Goal: Communication & Community: Participate in discussion

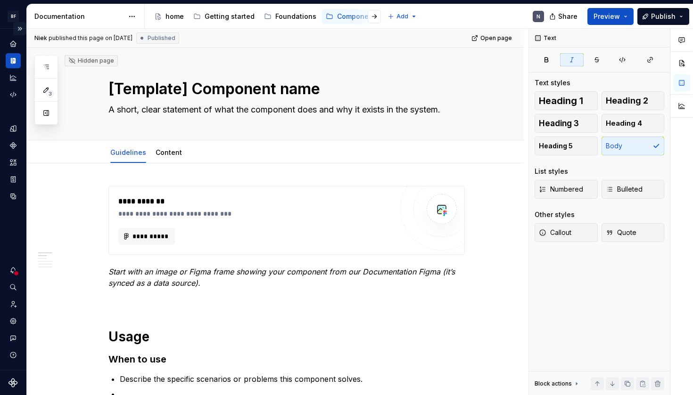
click at [21, 26] on button "Expand sidebar" at bounding box center [19, 28] width 13 height 13
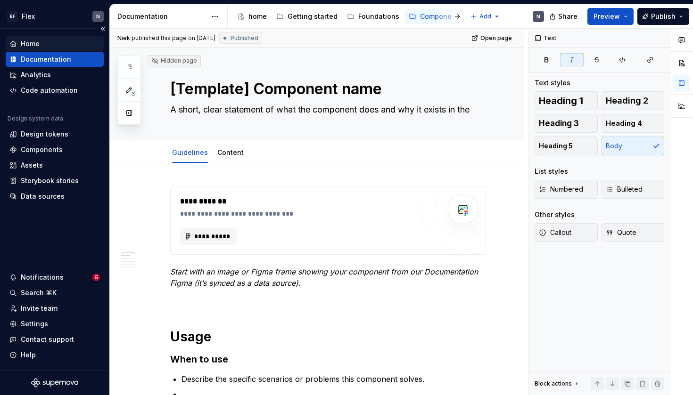
click at [33, 42] on div "Home" at bounding box center [30, 43] width 19 height 9
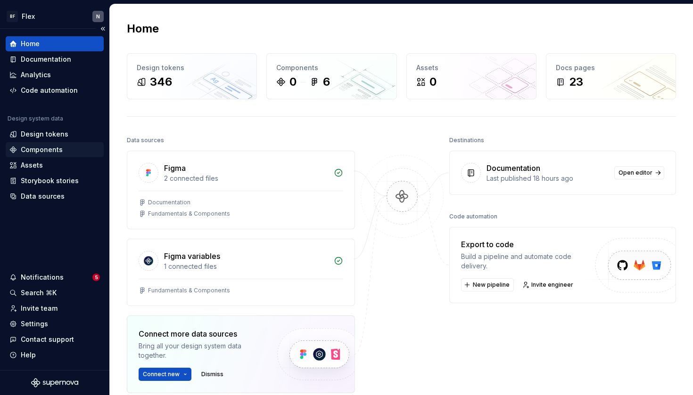
click at [35, 154] on div "Components" at bounding box center [42, 149] width 42 height 9
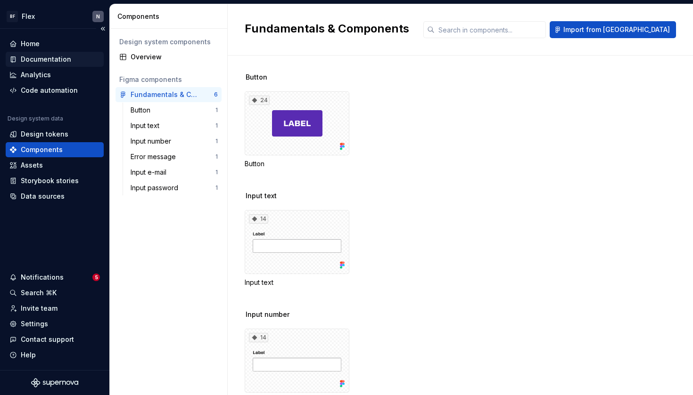
click at [44, 56] on div "Documentation" at bounding box center [46, 59] width 50 height 9
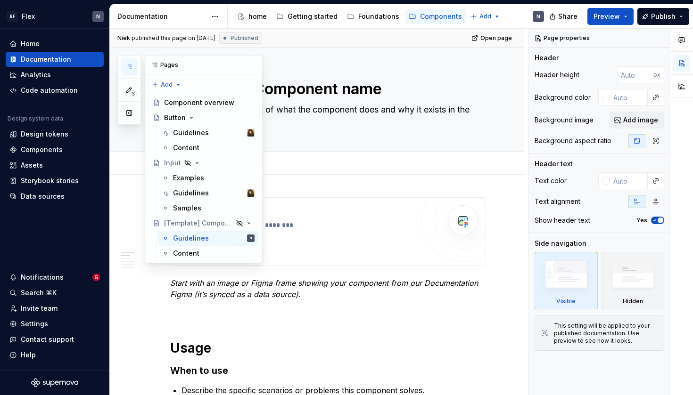
click at [126, 65] on icon "button" at bounding box center [129, 67] width 8 height 8
click at [189, 134] on div "Guidelines" at bounding box center [191, 132] width 36 height 9
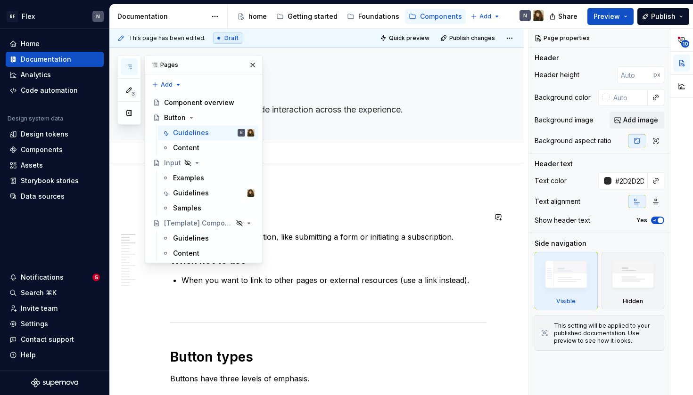
click at [324, 213] on h3 "When to use" at bounding box center [328, 217] width 316 height 13
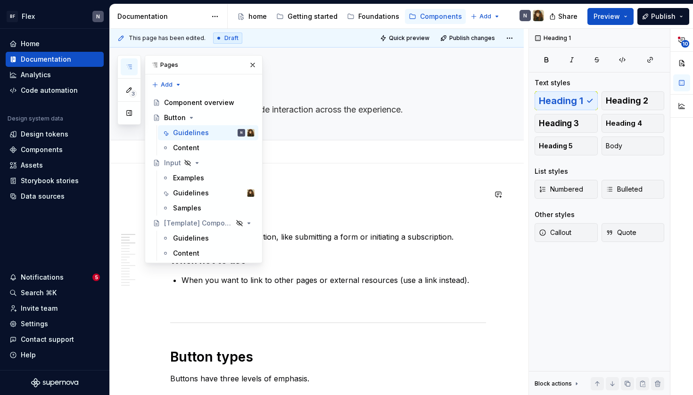
click at [322, 187] on h1 "Usage" at bounding box center [328, 194] width 316 height 17
click at [254, 65] on button "button" at bounding box center [252, 64] width 13 height 13
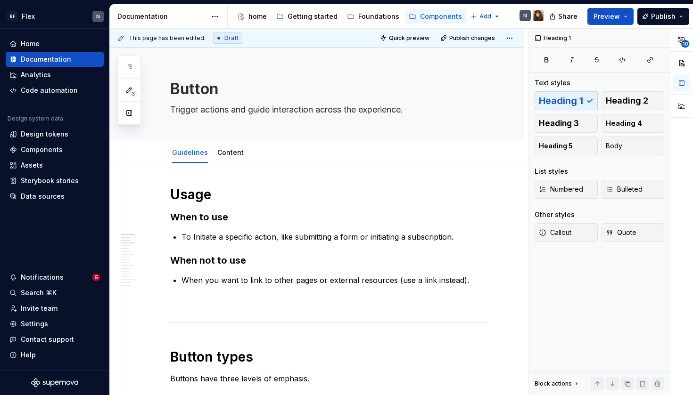
type textarea "*"
click at [234, 199] on h1 "Usage" at bounding box center [328, 194] width 316 height 17
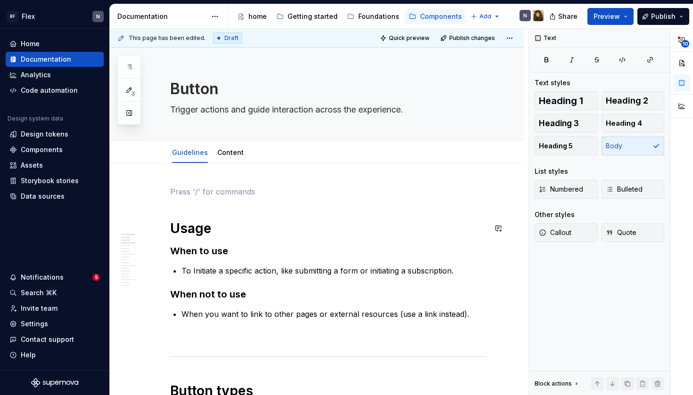
scroll to position [0, 0]
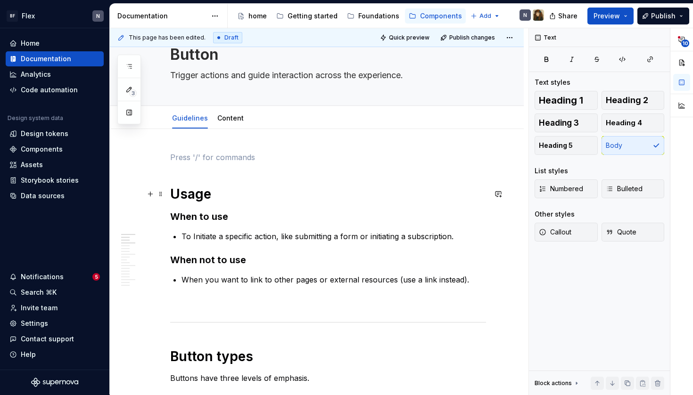
click at [172, 195] on h1 "Usage" at bounding box center [328, 194] width 316 height 17
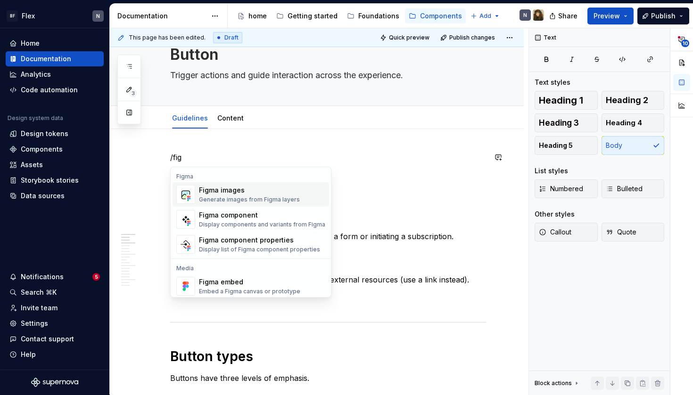
click at [220, 199] on div "Generate images from Figma layers" at bounding box center [249, 200] width 101 height 8
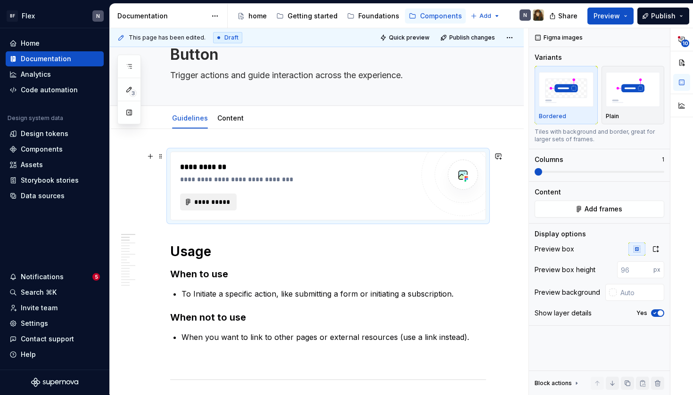
click at [224, 202] on span "**********" at bounding box center [212, 201] width 37 height 9
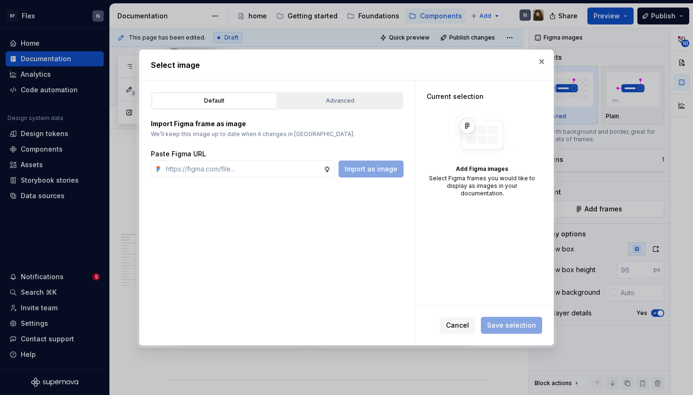
click at [327, 93] on button "Advanced" at bounding box center [340, 101] width 125 height 16
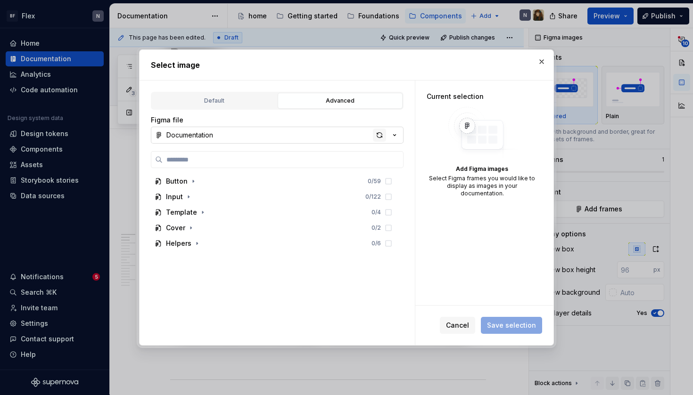
click at [378, 136] on div "button" at bounding box center [379, 135] width 13 height 13
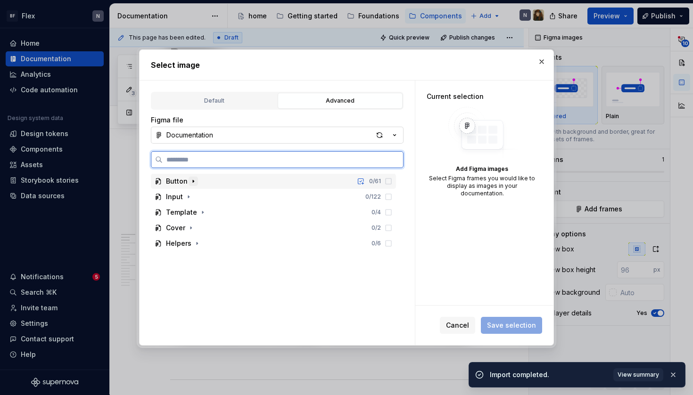
click at [194, 180] on icon "button" at bounding box center [193, 182] width 8 height 8
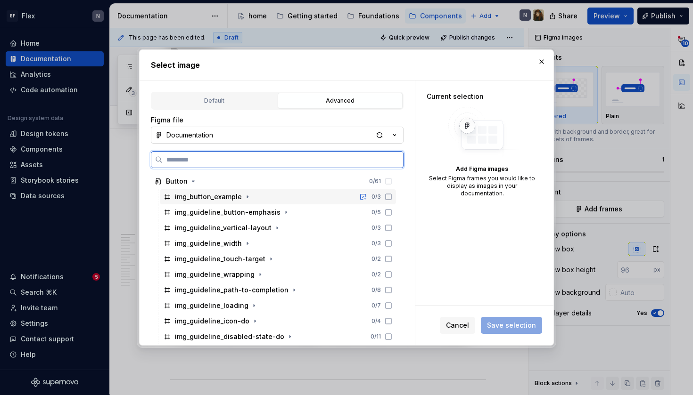
click at [392, 198] on icon at bounding box center [389, 197] width 8 height 8
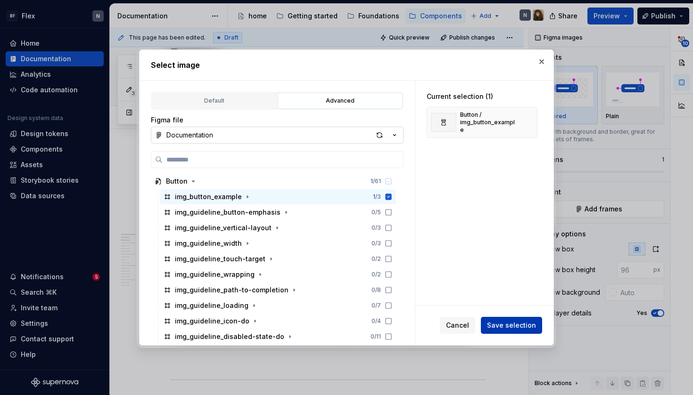
click at [507, 325] on span "Save selection" at bounding box center [511, 325] width 49 height 9
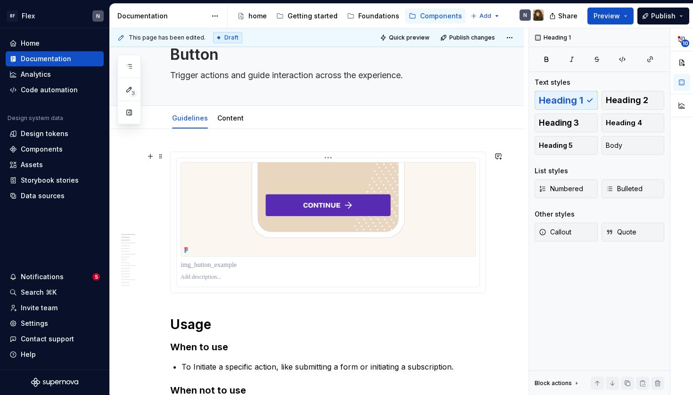
click at [476, 272] on div at bounding box center [328, 265] width 295 height 13
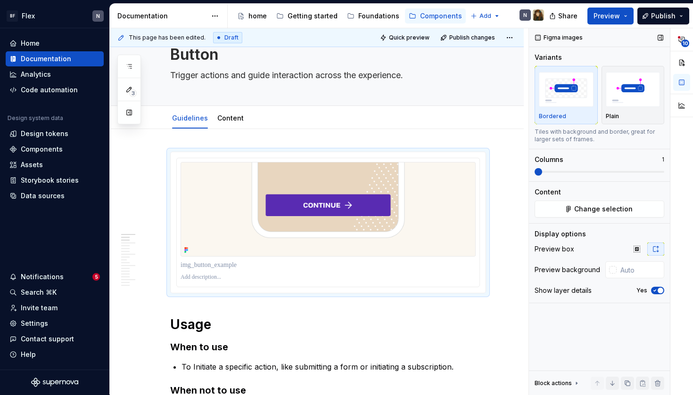
click at [658, 294] on button "Yes" at bounding box center [657, 291] width 13 height 8
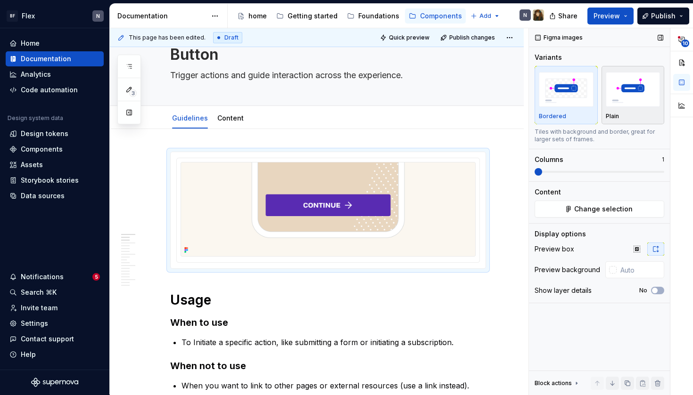
click at [645, 90] on img "button" at bounding box center [633, 89] width 55 height 34
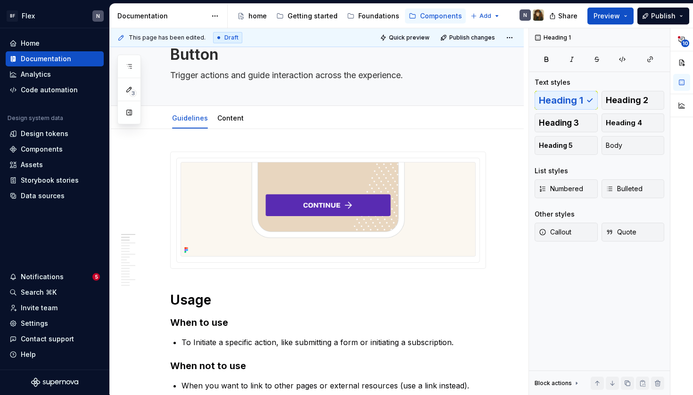
click at [474, 41] on button "Publish changes" at bounding box center [468, 37] width 62 height 13
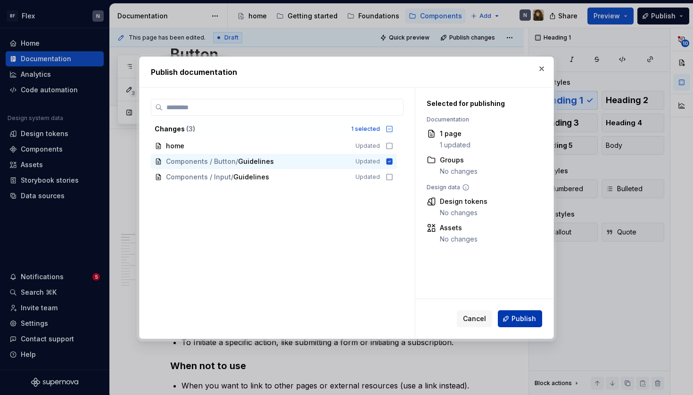
click at [514, 323] on span "Publish" at bounding box center [523, 318] width 25 height 9
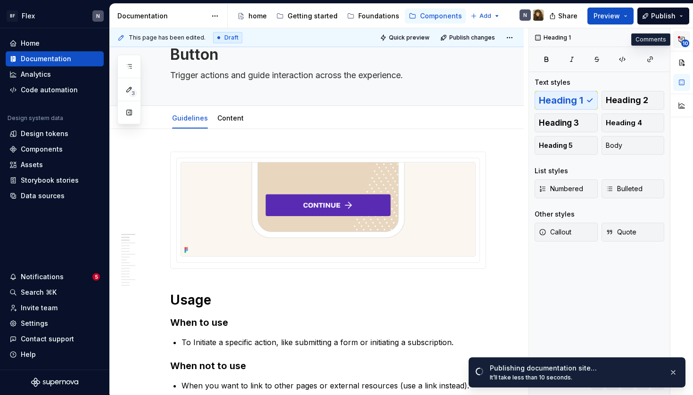
click at [681, 45] on button "10" at bounding box center [681, 39] width 17 height 17
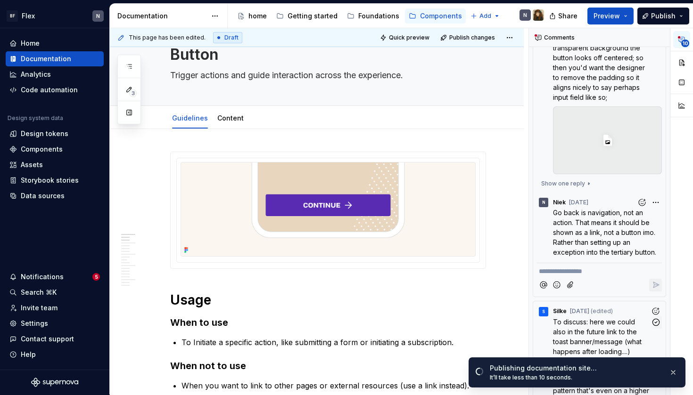
scroll to position [79, 0]
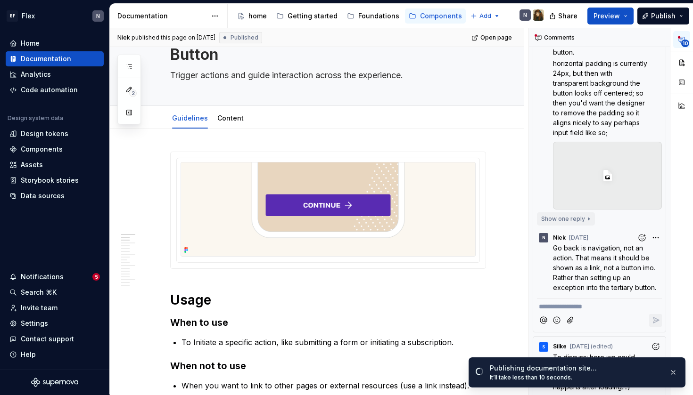
click at [588, 221] on button "Show one reply" at bounding box center [566, 219] width 58 height 13
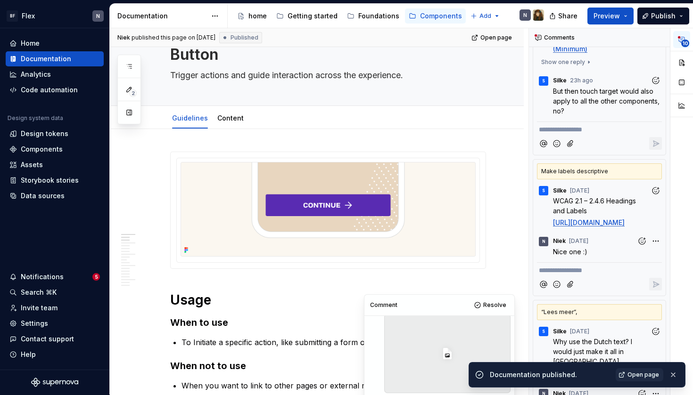
scroll to position [959, 0]
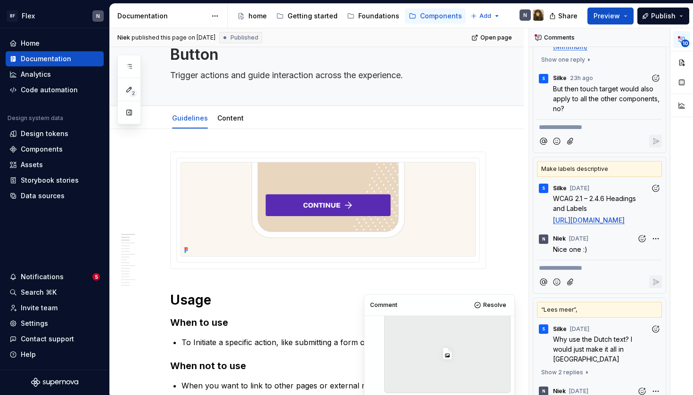
type textarea "*"
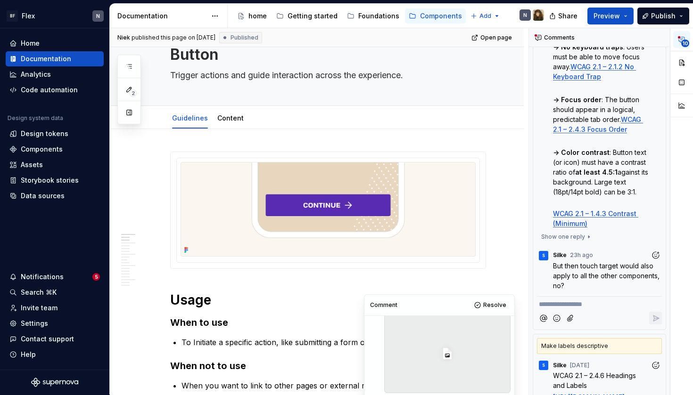
scroll to position [784, 0]
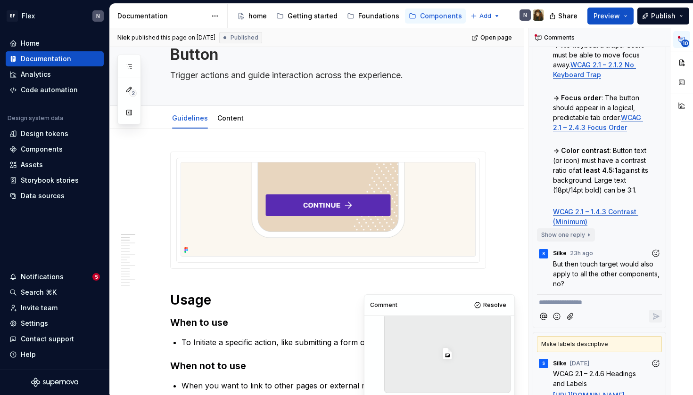
click at [586, 242] on button "Show one reply" at bounding box center [566, 235] width 58 height 13
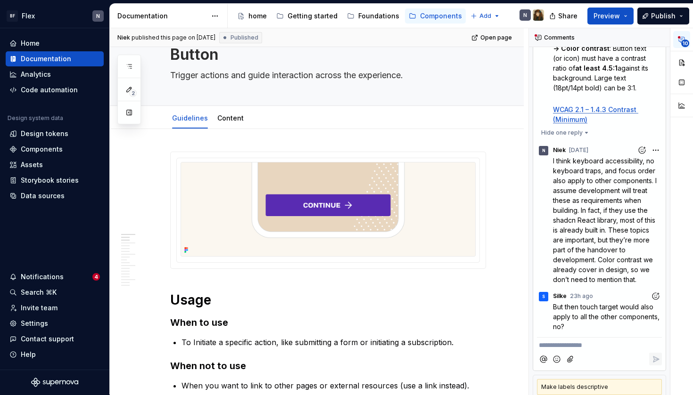
scroll to position [889, 0]
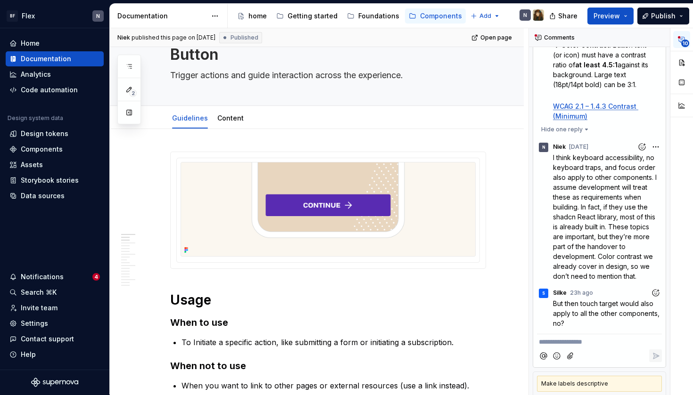
click at [597, 347] on p "**********" at bounding box center [599, 342] width 121 height 10
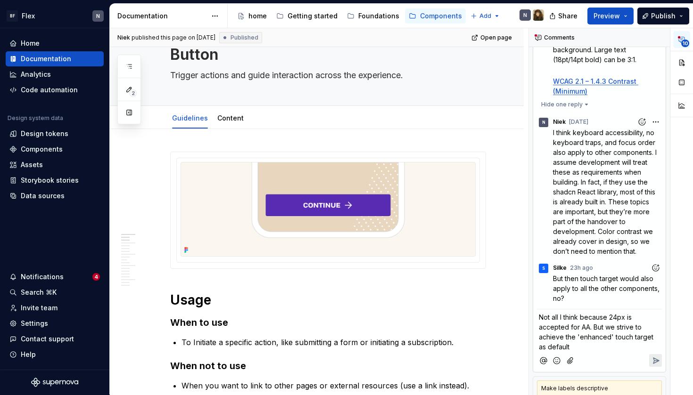
scroll to position [919, 0]
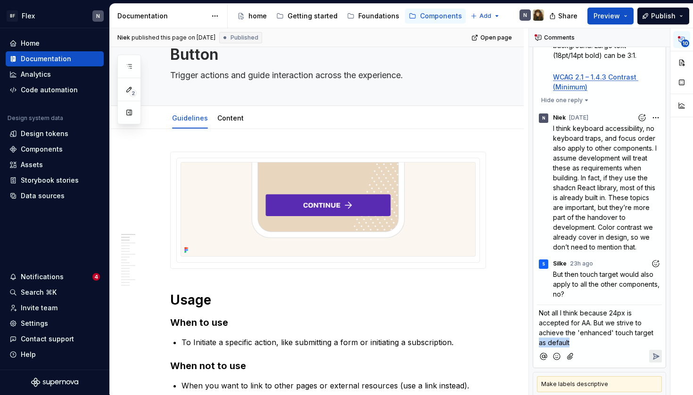
drag, startPoint x: 588, startPoint y: 365, endPoint x: 530, endPoint y: 364, distance: 58.0
click at [530, 364] on div "**********" at bounding box center [599, 371] width 141 height 2446
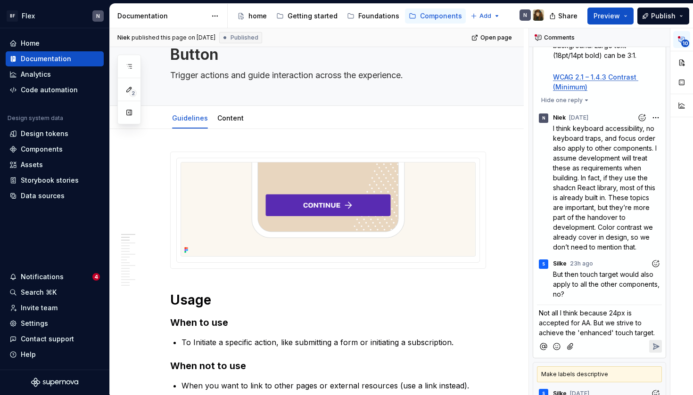
click at [562, 337] on span "Not all I think because 24px is accepted for AA. But we strive to achieve the '…" at bounding box center [597, 323] width 116 height 28
click at [655, 338] on p "Not all I think because 24px is accepted for AA. But we strive to achieve the '…" at bounding box center [599, 323] width 121 height 30
drag, startPoint x: 655, startPoint y: 353, endPoint x: 535, endPoint y: 328, distance: 121.8
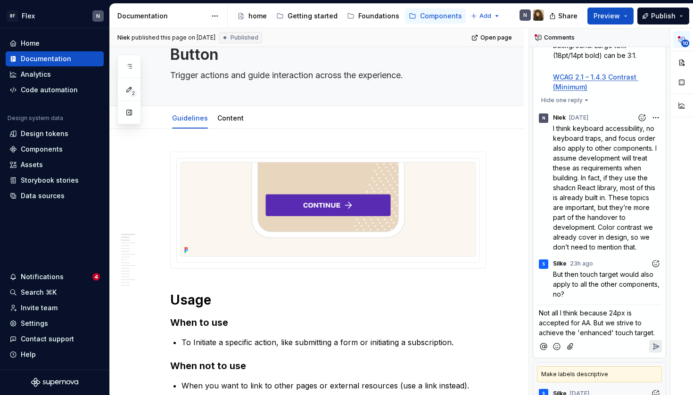
click at [535, 328] on div "S Silke [DATE] To add (maybe) 👉️👈️ -> Keyboard accessibility : Buttons must be …" at bounding box center [599, 80] width 133 height 555
click at [587, 335] on span "Not all I think because 24px is accepted for AA. But we strive to achieve the '…" at bounding box center [597, 323] width 116 height 28
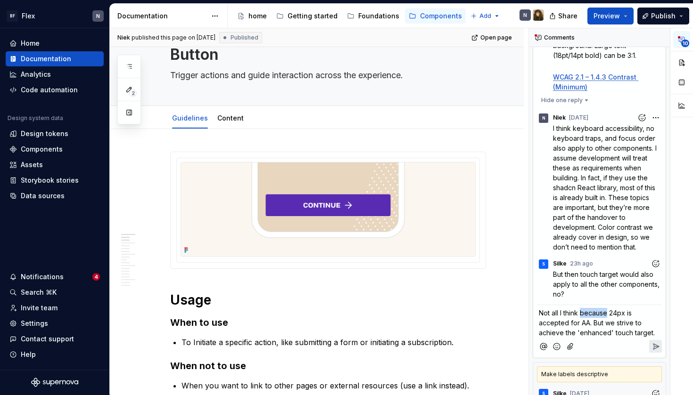
copy span "Not all I think because 24px is accepted for AA. But we strive to achieve the '…"
click at [596, 338] on p "Not all I think because 24px is accepted for AA. But we strive to achieve the '…" at bounding box center [599, 323] width 121 height 30
click at [608, 337] on span "Not all I think because 24px is accepted for AA. But we strive to achieve the '…" at bounding box center [597, 323] width 116 height 28
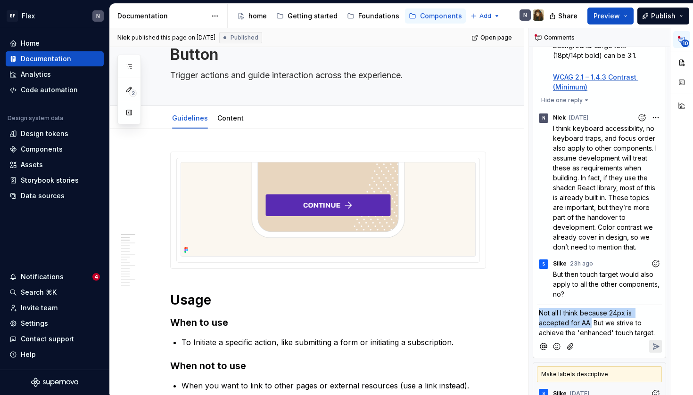
drag, startPoint x: 591, startPoint y: 345, endPoint x: 531, endPoint y: 323, distance: 64.3
click at [531, 323] on div "**********" at bounding box center [599, 366] width 141 height 2436
click at [607, 338] on p "Not all, since 24px still meets AA. But we strive to achieve the 'enhanced' tou…" at bounding box center [599, 323] width 121 height 30
click at [652, 352] on icon "Reply" at bounding box center [655, 346] width 9 height 9
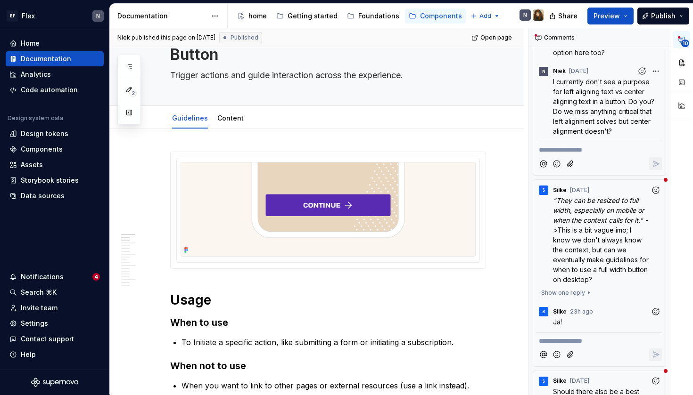
scroll to position [1634, 0]
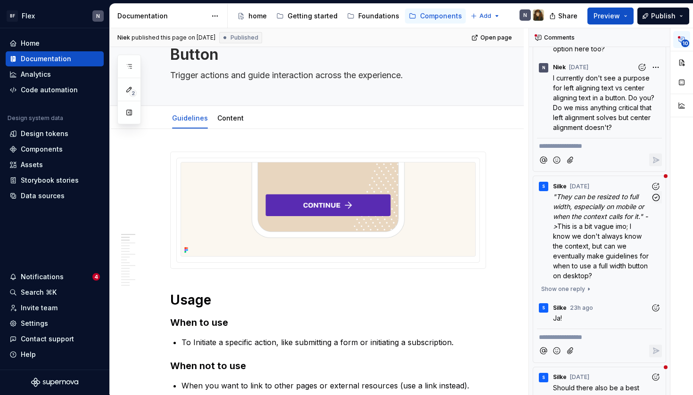
click at [594, 276] on span "This is a bit vague imo; I know we don't always know the context, but can we ev…" at bounding box center [602, 250] width 98 height 57
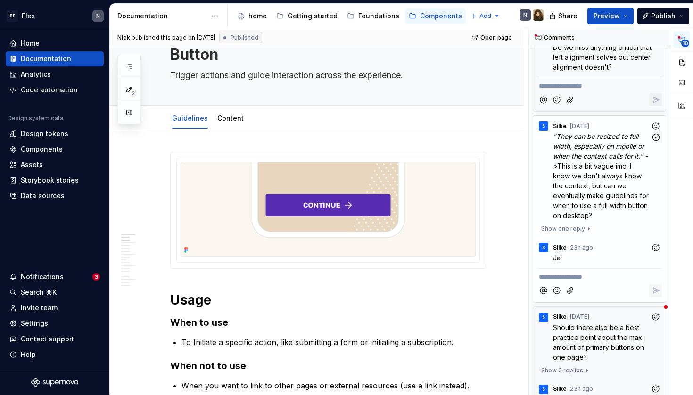
scroll to position [1696, 0]
click at [576, 231] on span "Show one reply" at bounding box center [563, 228] width 44 height 8
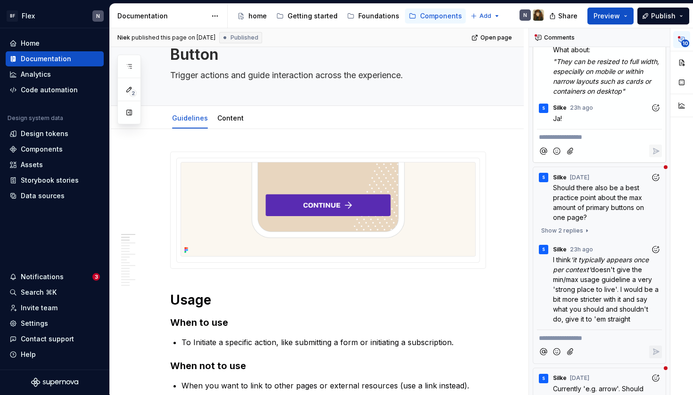
scroll to position [1923, 0]
click at [605, 221] on span "Should there also be a best practice point about the max amount of primary butt…" at bounding box center [599, 202] width 93 height 38
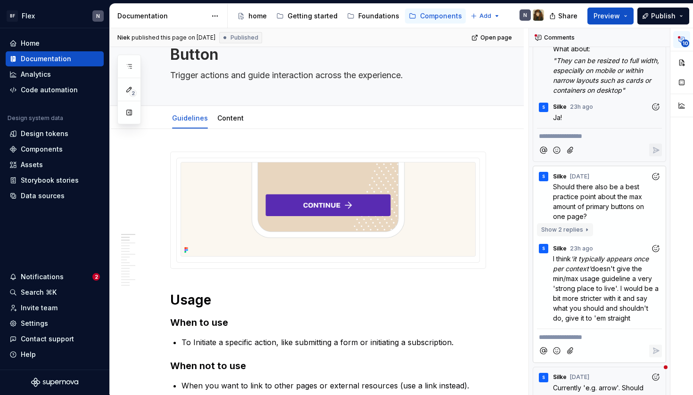
scroll to position [118, 0]
click at [575, 234] on span "Show 2 replies" at bounding box center [562, 230] width 42 height 8
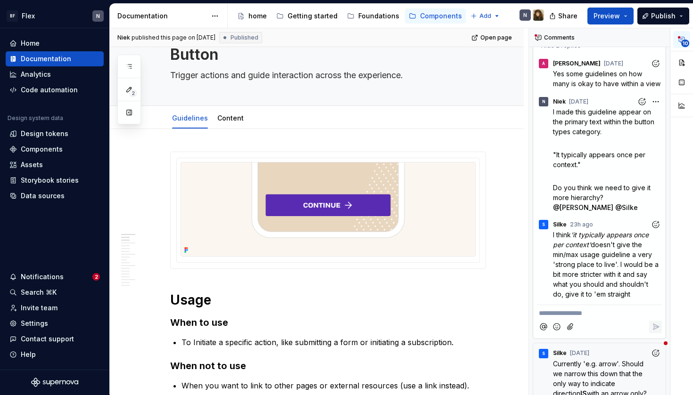
scroll to position [2115, 0]
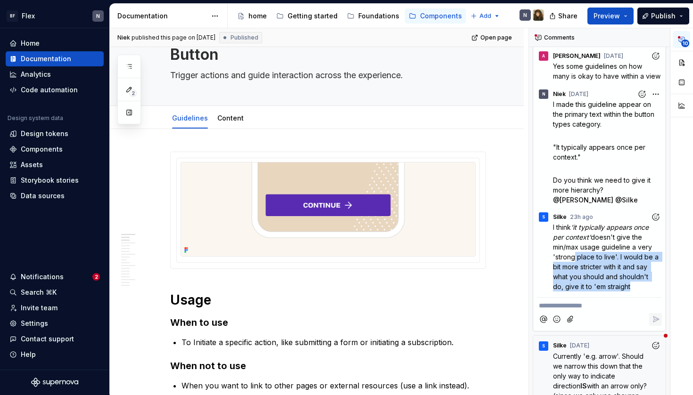
drag, startPoint x: 575, startPoint y: 275, endPoint x: 643, endPoint y: 303, distance: 72.9
click at [643, 292] on p "I think 'it typically appears once per context' doesn't give the min/max usage …" at bounding box center [607, 256] width 109 height 69
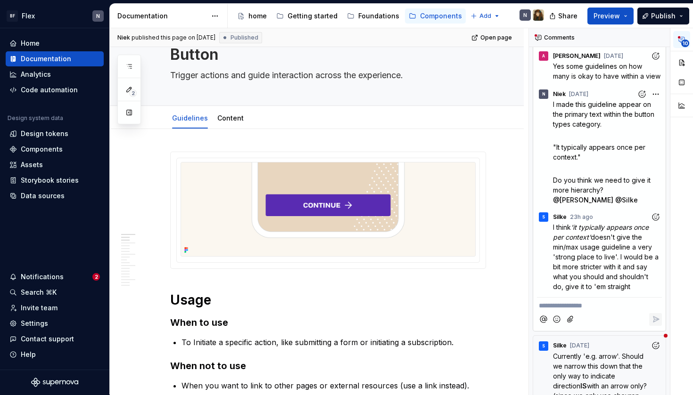
scroll to position [118, 0]
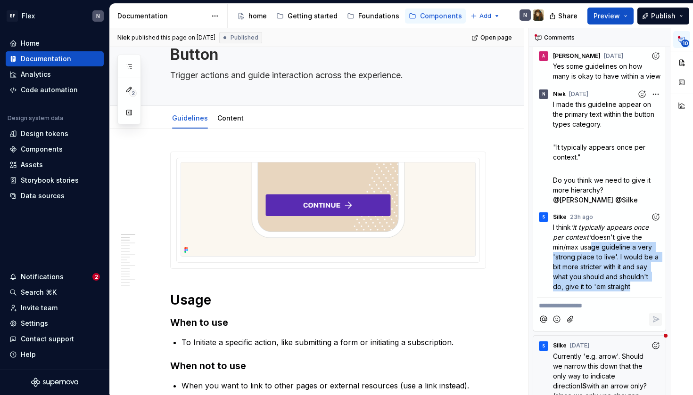
drag, startPoint x: 643, startPoint y: 303, endPoint x: 591, endPoint y: 262, distance: 65.7
click at [591, 262] on p "I think 'it typically appears once per context' doesn't give the min/max usage …" at bounding box center [607, 256] width 109 height 69
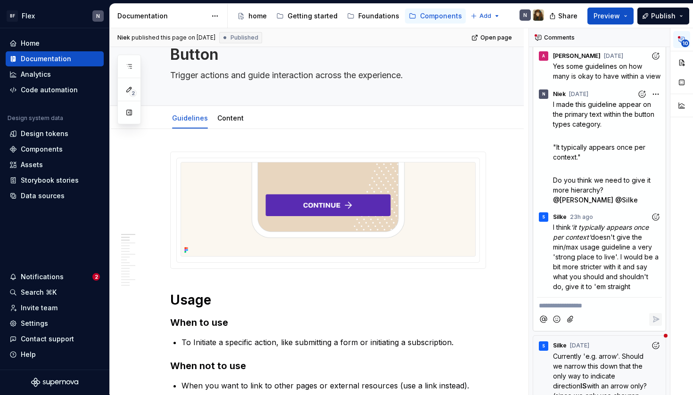
click at [591, 285] on span "doesn't give the min/max usage guideline a very 'strong place to live'. I would…" at bounding box center [606, 261] width 107 height 57
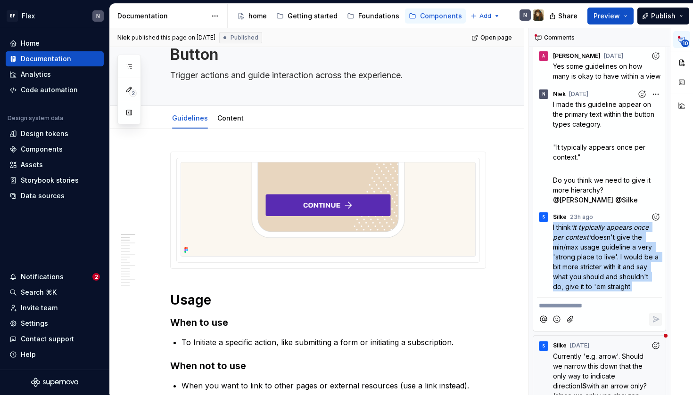
click at [591, 285] on span "doesn't give the min/max usage guideline a very 'strong place to live'. I would…" at bounding box center [606, 261] width 107 height 57
drag, startPoint x: 634, startPoint y: 309, endPoint x: 570, endPoint y: 259, distance: 81.0
click at [570, 259] on p "I think 'it typically appears once per context' doesn't give the min/max usage …" at bounding box center [607, 256] width 109 height 69
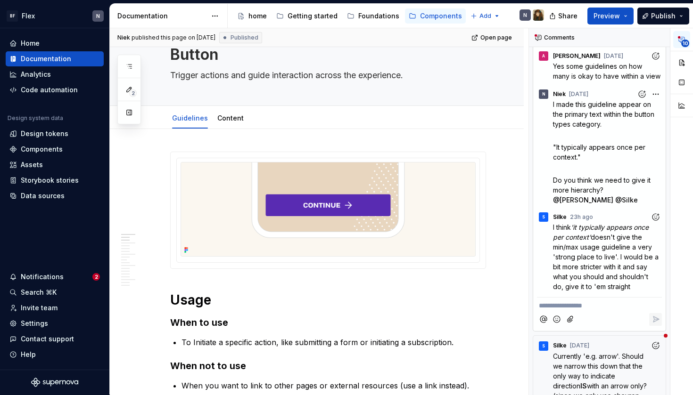
scroll to position [0, 0]
click at [570, 241] on em "'it typically appears once per context'" at bounding box center [602, 232] width 98 height 18
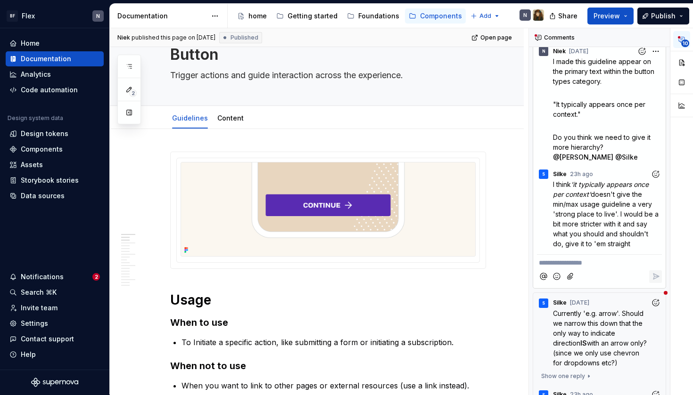
scroll to position [2158, 0]
click at [590, 268] on p "**********" at bounding box center [599, 263] width 121 height 10
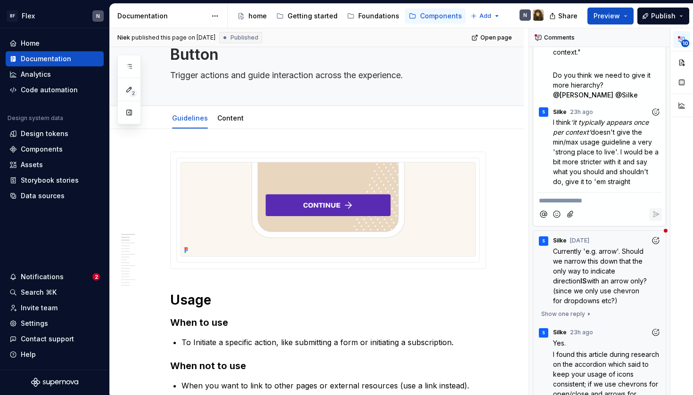
scroll to position [2221, 0]
click at [598, 205] on p "**********" at bounding box center [599, 200] width 121 height 10
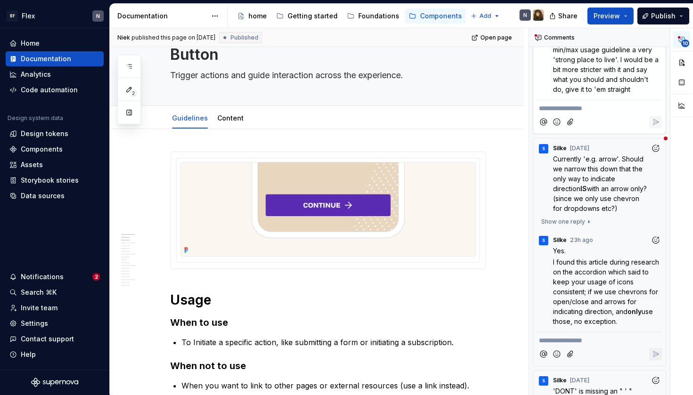
scroll to position [2313, 0]
click at [583, 228] on button "Show one reply" at bounding box center [566, 221] width 58 height 13
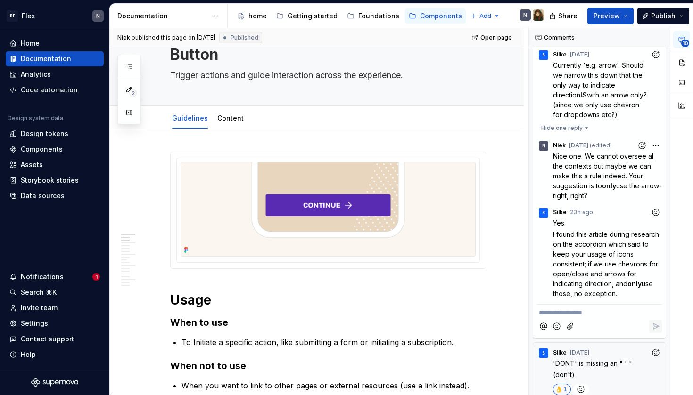
scroll to position [2407, 0]
click at [613, 317] on p "**********" at bounding box center [599, 312] width 121 height 10
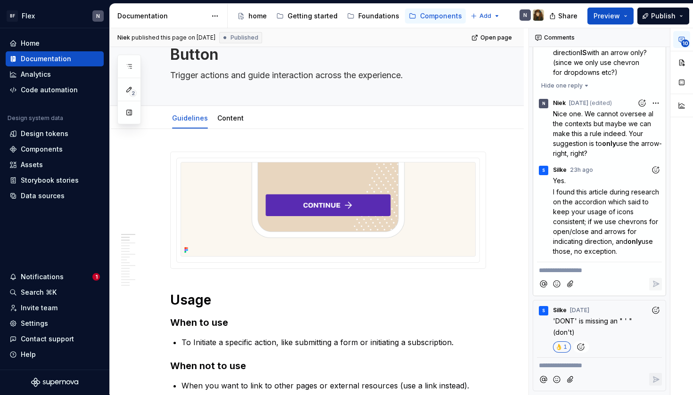
scroll to position [2469, 0]
click at [428, 348] on p "To Initiate a specific action, like submitting a form or initiating a subscript…" at bounding box center [333, 342] width 304 height 11
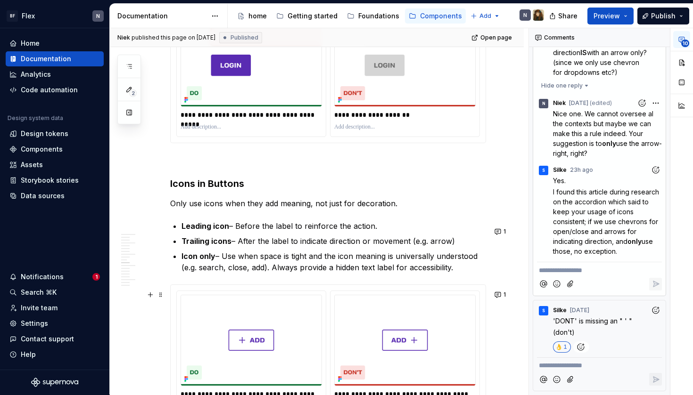
scroll to position [1161, 0]
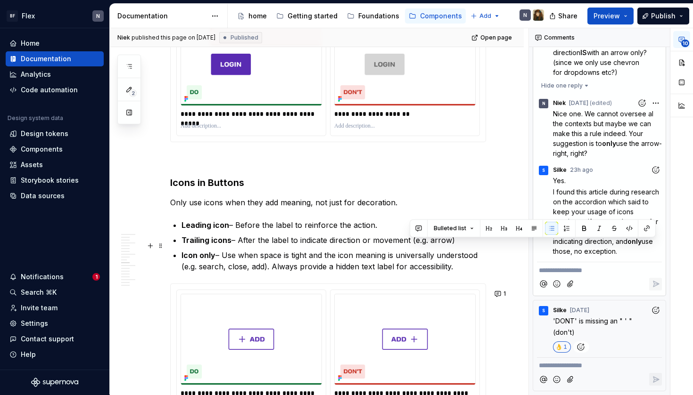
drag, startPoint x: 410, startPoint y: 247, endPoint x: 453, endPoint y: 249, distance: 43.9
click at [453, 246] on p "Trailing icons – After the label to indicate direction or movement (e.g. arrow)" at bounding box center [333, 240] width 304 height 11
drag, startPoint x: 413, startPoint y: 246, endPoint x: 465, endPoint y: 247, distance: 52.3
click at [465, 246] on p "Trailing icons – After the label to indicate direction or movement (e.g. arrow)" at bounding box center [333, 240] width 304 height 11
drag, startPoint x: 410, startPoint y: 246, endPoint x: 457, endPoint y: 246, distance: 46.2
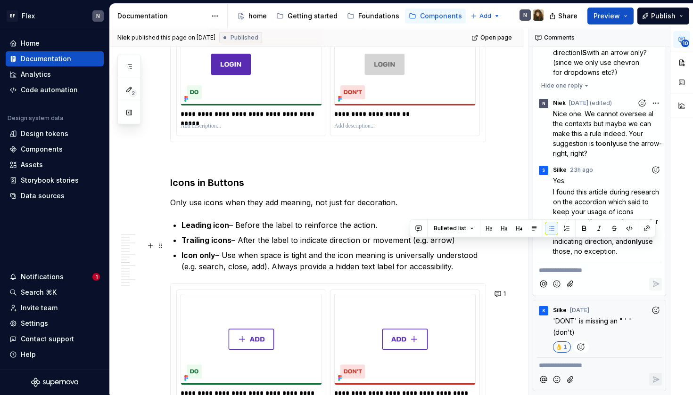
click at [457, 246] on p "Trailing icons – After the label to indicate direction or movement (e.g. arrow)" at bounding box center [333, 240] width 304 height 11
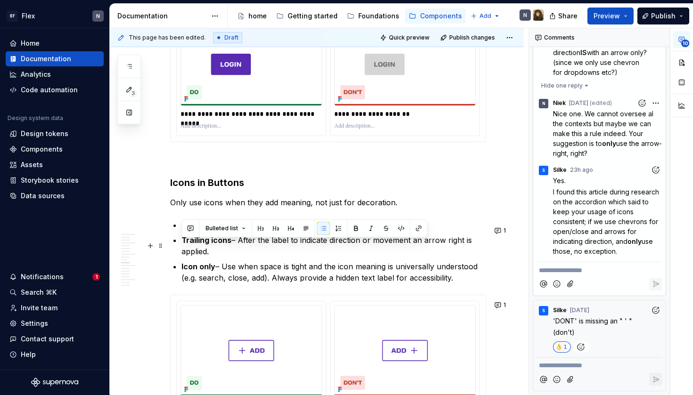
drag, startPoint x: 239, startPoint y: 256, endPoint x: 183, endPoint y: 247, distance: 56.3
click at [183, 247] on p "Trailing icons – After the label to indicate direction or movement an arrow rig…" at bounding box center [333, 246] width 304 height 23
copy p "Trailing icons – After the label to indicate direction or movement an arrow rig…"
click at [246, 257] on p "Trailing icons – After the label to indicate direction or movement an arrow rig…" at bounding box center [333, 246] width 304 height 23
drag, startPoint x: 236, startPoint y: 245, endPoint x: 250, endPoint y: 254, distance: 16.6
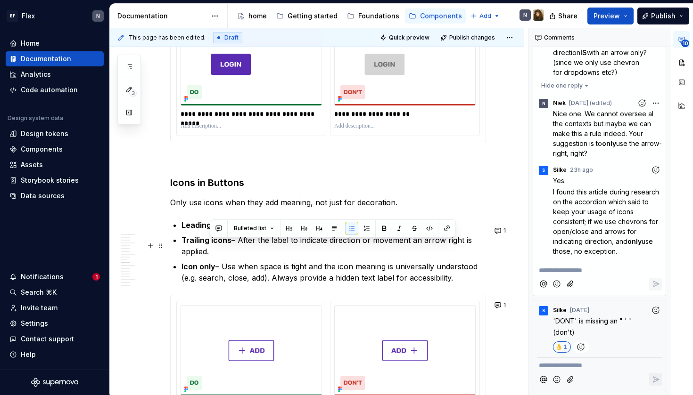
click at [250, 254] on p "Trailing icons – After the label to indicate direction or movement an arrow rig…" at bounding box center [333, 246] width 304 height 23
click at [236, 247] on p "Trailing icons –A right arrow is shown after the label to indicate direction or…" at bounding box center [333, 246] width 304 height 23
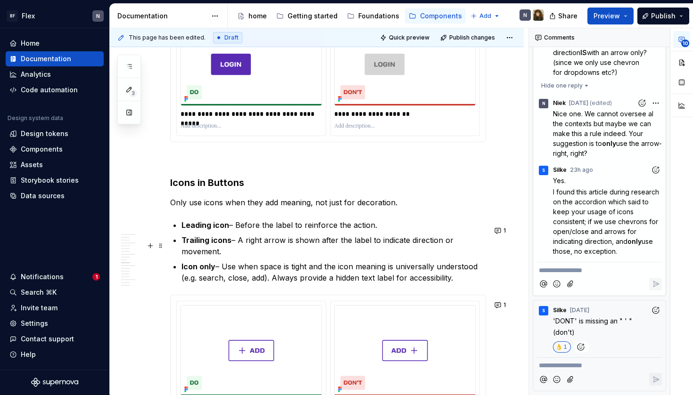
type textarea "*"
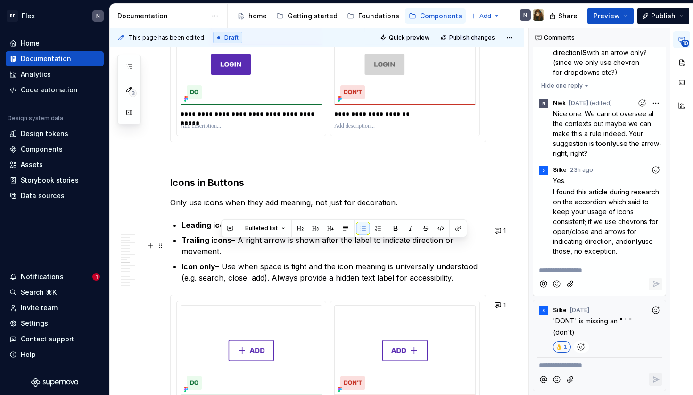
drag, startPoint x: 443, startPoint y: 246, endPoint x: 445, endPoint y: 254, distance: 8.5
click at [445, 254] on p "Trailing icons – A right arrow is shown after the label to indicate direction o…" at bounding box center [333, 246] width 304 height 23
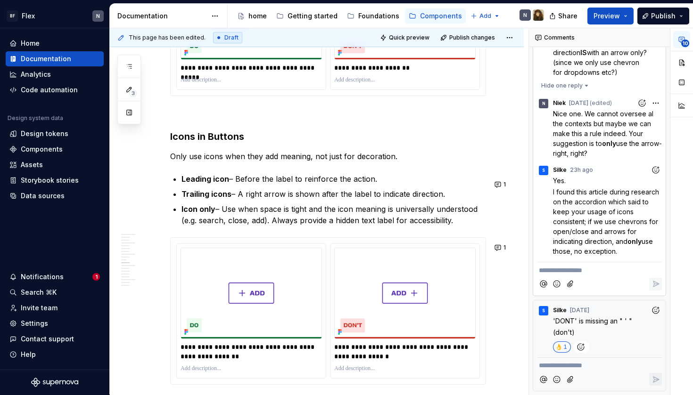
scroll to position [1210, 0]
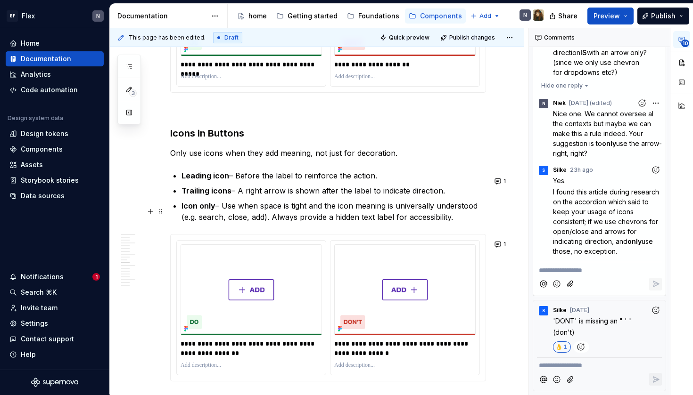
click at [336, 221] on p "Icon only – Use when space is tight and the icon meaning is universally underst…" at bounding box center [333, 211] width 304 height 23
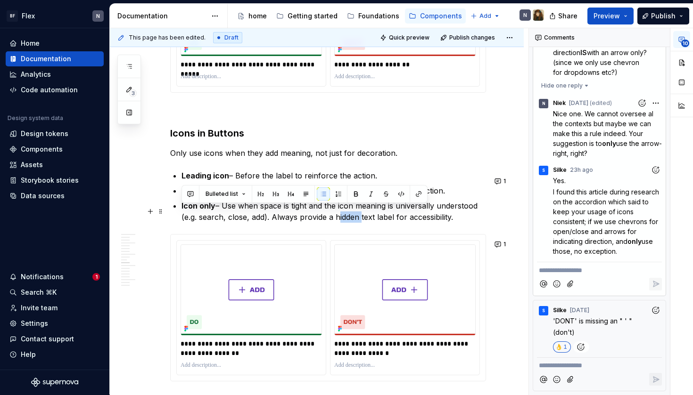
click at [336, 221] on p "Icon only – Use when space is tight and the icon meaning is universally underst…" at bounding box center [333, 211] width 304 height 23
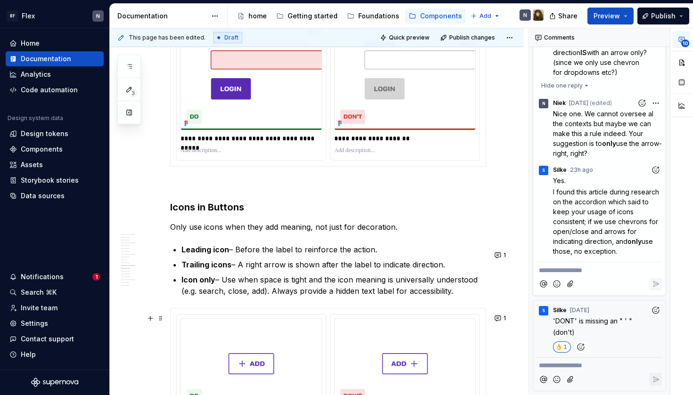
scroll to position [1114, 0]
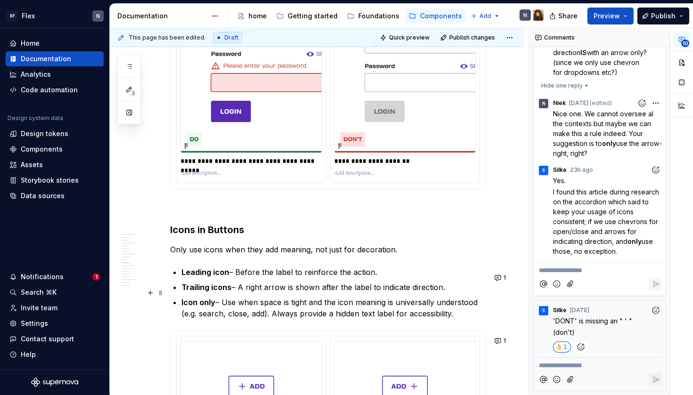
click at [341, 289] on p "Trailing icons – A right arrow is shown after the label to indicate direction." at bounding box center [333, 287] width 304 height 11
click at [341, 293] on p "Trailing icons – A right arrow is shown after the label to indicate direction." at bounding box center [333, 287] width 304 height 11
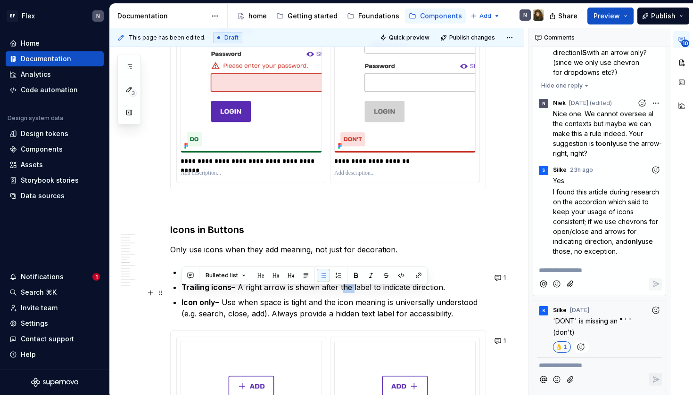
click at [341, 293] on p "Trailing icons – A right arrow is shown after the label to indicate direction." at bounding box center [333, 287] width 304 height 11
click at [371, 308] on p "Icon only – Use when space is tight and the icon meaning is universally underst…" at bounding box center [333, 308] width 304 height 23
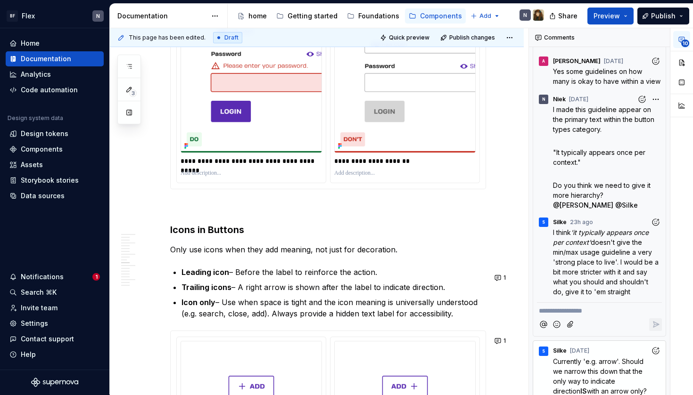
scroll to position [2110, 0]
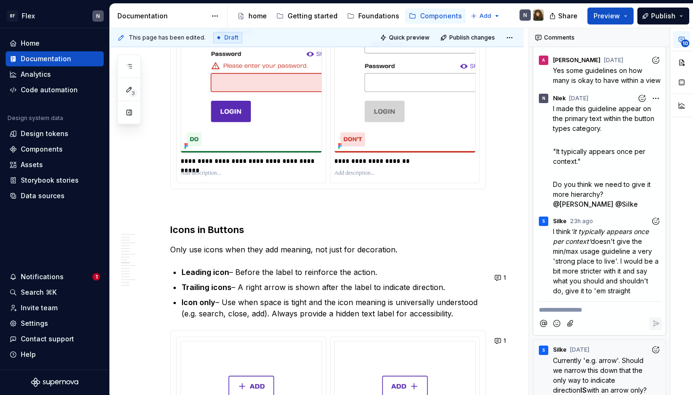
click at [596, 315] on div "**********" at bounding box center [599, 308] width 125 height 13
click at [593, 315] on p "**********" at bounding box center [599, 310] width 121 height 10
click at [589, 314] on span "Depending on the" at bounding box center [567, 310] width 57 height 8
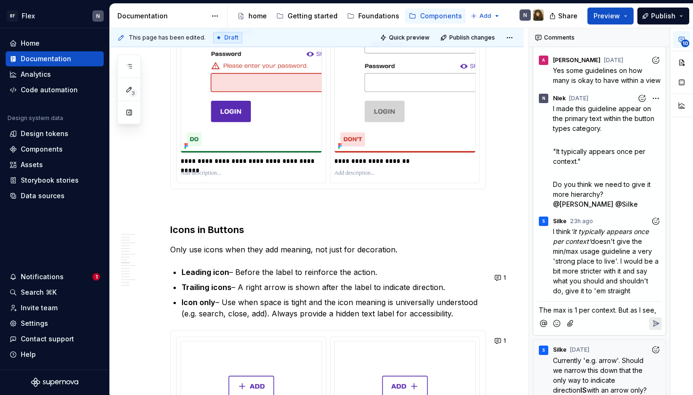
drag, startPoint x: 619, startPoint y: 330, endPoint x: 680, endPoint y: 330, distance: 60.8
click at [680, 330] on div "**********" at bounding box center [611, 211] width 164 height 367
click at [613, 314] on span "The max is 1 per context. Since a" at bounding box center [590, 310] width 103 height 8
click at [618, 314] on span "The max is 1 per context. Since a" at bounding box center [590, 310] width 103 height 8
click at [614, 314] on span "The max is 1 per context. Since a" at bounding box center [590, 310] width 103 height 8
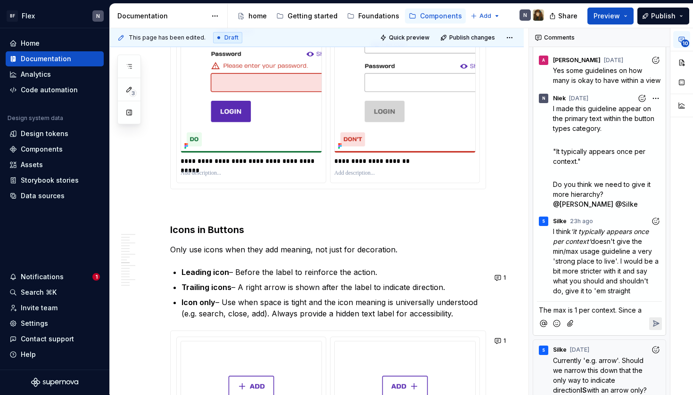
drag, startPoint x: 619, startPoint y: 333, endPoint x: 654, endPoint y: 333, distance: 35.3
click at [654, 315] on p "The max is 1 per context. Since a" at bounding box center [599, 310] width 121 height 10
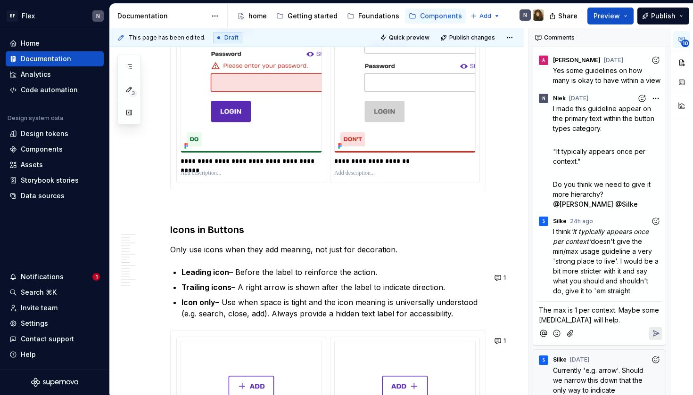
click at [540, 324] on span "The max is 1 per context. Maybe some [MEDICAL_DATA] will help." at bounding box center [600, 315] width 122 height 18
click at [617, 324] on span "The max is 1 per context. Maybe some [MEDICAL_DATA] will help." at bounding box center [600, 315] width 122 height 18
click at [618, 325] on p "The max is 1 per context. Maybe some [MEDICAL_DATA] will help." at bounding box center [599, 315] width 121 height 20
click at [619, 325] on p "The max is 1 per context. Maybe some [MEDICAL_DATA] will help." at bounding box center [599, 315] width 121 height 20
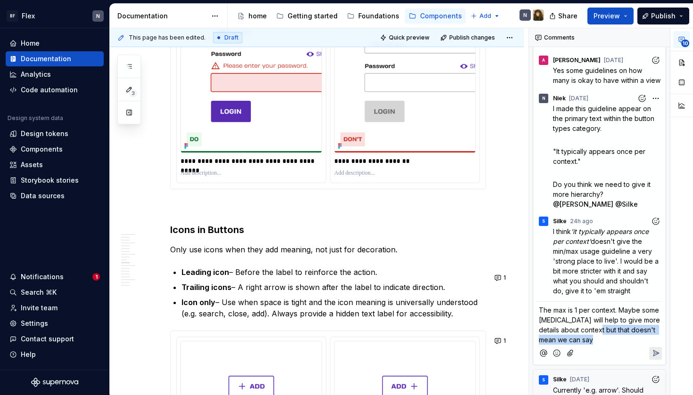
drag, startPoint x: 605, startPoint y: 351, endPoint x: 607, endPoint y: 358, distance: 7.8
click at [607, 345] on p "The max is 1 per context. Maybe some [MEDICAL_DATA] will help to give more deta…" at bounding box center [599, 325] width 121 height 40
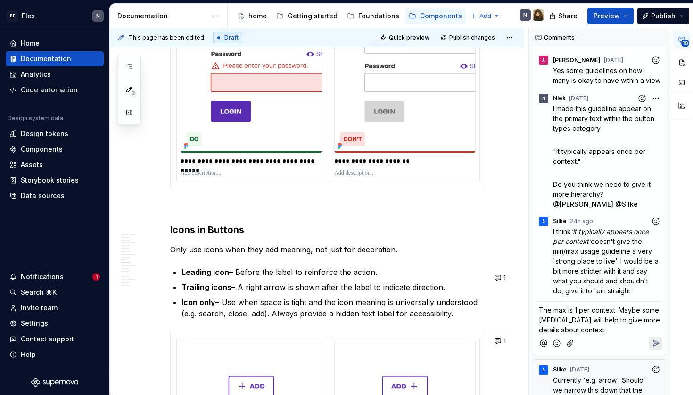
click at [602, 334] on span "The max is 1 per context. Maybe some [MEDICAL_DATA] will help to give more deta…" at bounding box center [600, 320] width 123 height 28
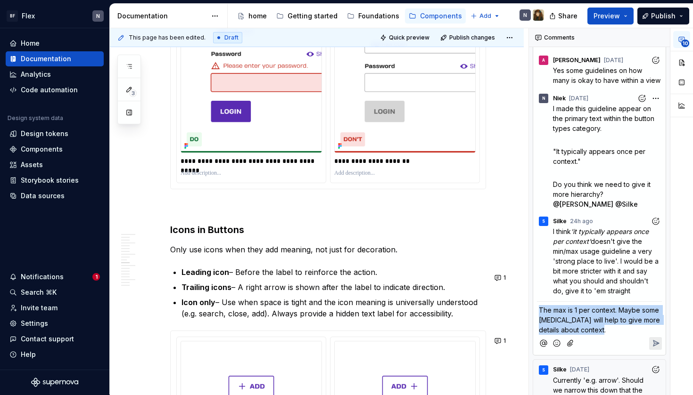
click at [602, 334] on span "The max is 1 per context. Maybe some [MEDICAL_DATA] will help to give more deta…" at bounding box center [600, 320] width 123 height 28
click at [621, 335] on p "The max is 1 per context. Maybe some [MEDICAL_DATA] will help to give more deta…" at bounding box center [599, 320] width 121 height 30
click at [617, 328] on span "The max is 1 per context. Maybe some [MEDICAL_DATA] will help to give more deta…" at bounding box center [600, 320] width 123 height 28
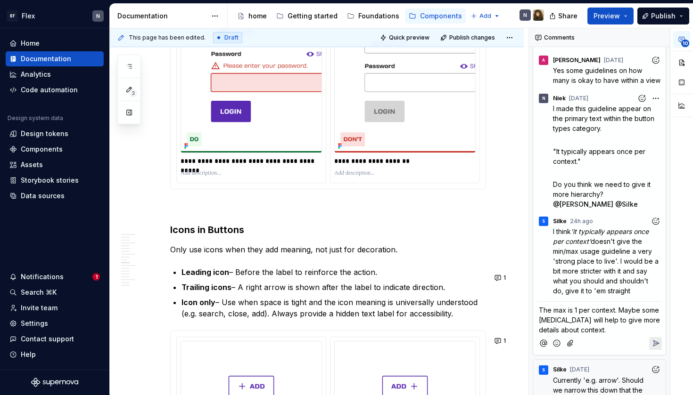
click at [620, 335] on p "The max is 1 per context. Maybe some [MEDICAL_DATA] will help to give more deta…" at bounding box center [599, 320] width 121 height 30
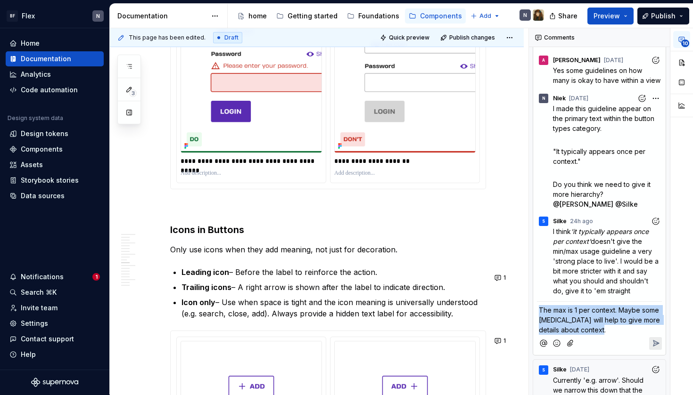
drag, startPoint x: 621, startPoint y: 349, endPoint x: 530, endPoint y: 331, distance: 92.2
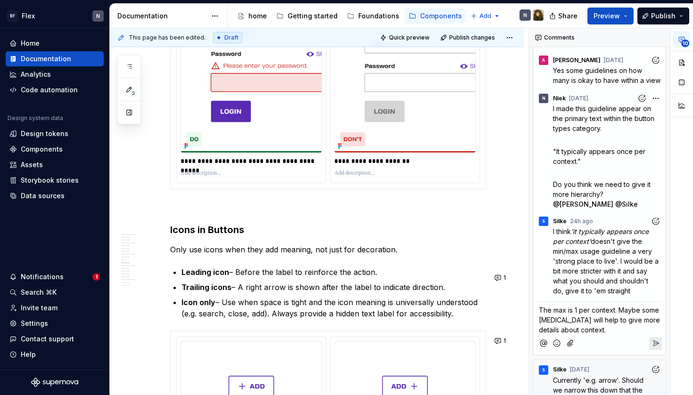
click at [583, 334] on span "The max is 1 per context. Maybe some [MEDICAL_DATA] will help to give more deta…" at bounding box center [600, 320] width 123 height 28
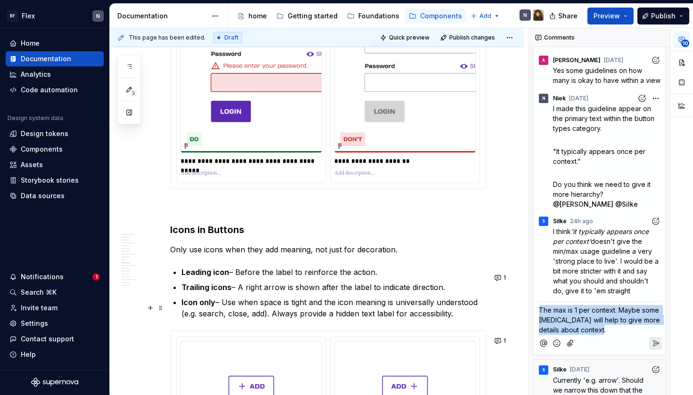
drag, startPoint x: 615, startPoint y: 353, endPoint x: 511, endPoint y: 322, distance: 108.0
click at [511, 322] on div "This page has been edited. Draft Quick preview Publish changes Button Trigger a…" at bounding box center [401, 211] width 583 height 367
click at [588, 334] on span "The max is 1 per context. Maybe some [MEDICAL_DATA] will help to give more deta…" at bounding box center [600, 320] width 123 height 28
drag, startPoint x: 608, startPoint y: 350, endPoint x: 516, endPoint y: 320, distance: 97.6
click at [516, 320] on div "This page has been edited. Draft Quick preview Publish changes Button Trigger a…" at bounding box center [401, 211] width 583 height 367
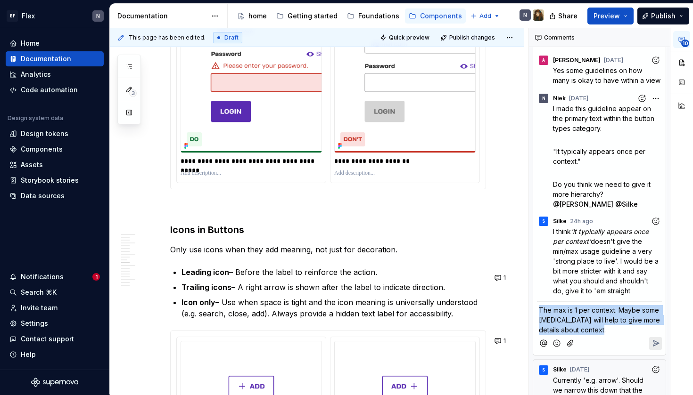
copy span "The max is 1 per context. Maybe some [MEDICAL_DATA] will help to give more deta…"
click at [599, 334] on span "The max is 1 per context. Maybe some [MEDICAL_DATA] will help to give more deta…" at bounding box center [600, 320] width 123 height 28
drag, startPoint x: 624, startPoint y: 350, endPoint x: 518, endPoint y: 324, distance: 109.2
click at [518, 324] on div "This page has been edited. Draft Quick preview Publish changes Button Trigger a…" at bounding box center [401, 211] width 583 height 367
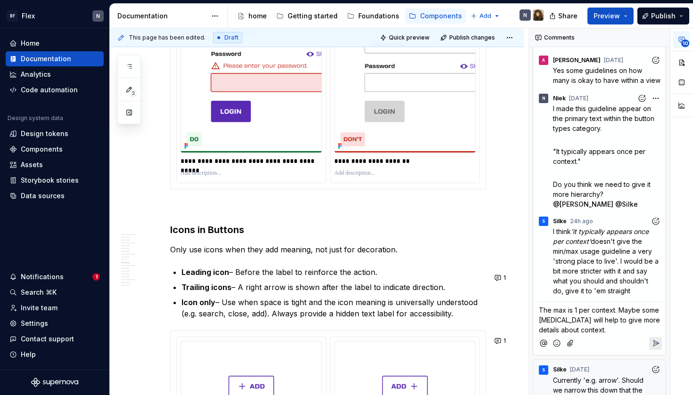
click at [579, 331] on span "The max is 1 per context. Maybe some [MEDICAL_DATA] will help to give more deta…" at bounding box center [600, 320] width 123 height 28
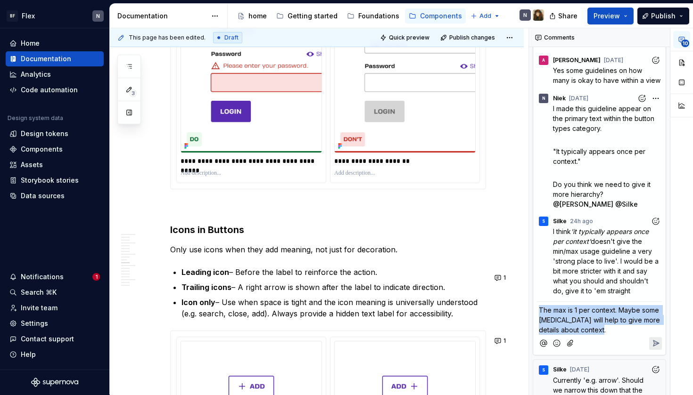
click at [579, 331] on span "The max is 1 per context. Maybe some [MEDICAL_DATA] will help to give more deta…" at bounding box center [600, 320] width 123 height 28
copy span "The max is 1 per context. Maybe some [MEDICAL_DATA] will help to give more deta…"
click at [622, 335] on p "The max is 1 per context. Maybe some [MEDICAL_DATA] will help to give more deta…" at bounding box center [599, 320] width 121 height 30
drag, startPoint x: 622, startPoint y: 350, endPoint x: 537, endPoint y: 328, distance: 88.0
click at [537, 328] on div "The max is 1 per context. Maybe some [MEDICAL_DATA] will help to give more deta…" at bounding box center [599, 318] width 125 height 33
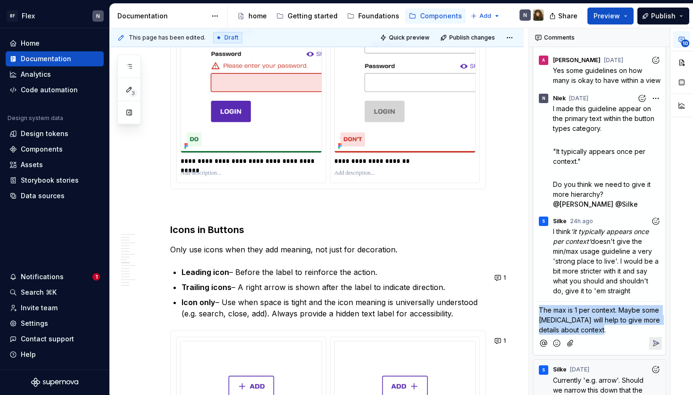
click at [575, 335] on p "The max is 1 per context. Maybe some [MEDICAL_DATA] will help to give more deta…" at bounding box center [599, 320] width 121 height 30
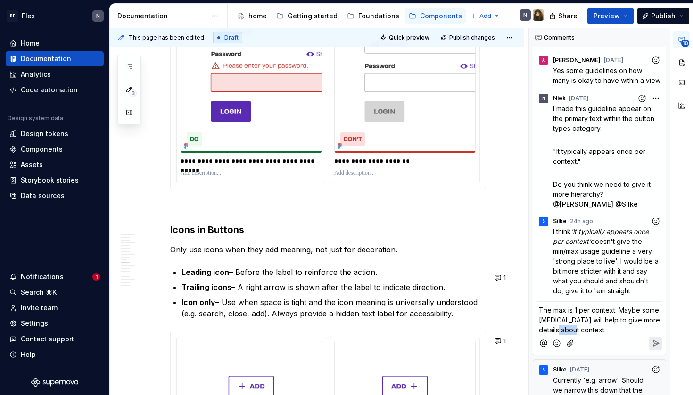
click at [575, 335] on p "The max is 1 per context. Maybe some [MEDICAL_DATA] will help to give more deta…" at bounding box center [599, 320] width 121 height 30
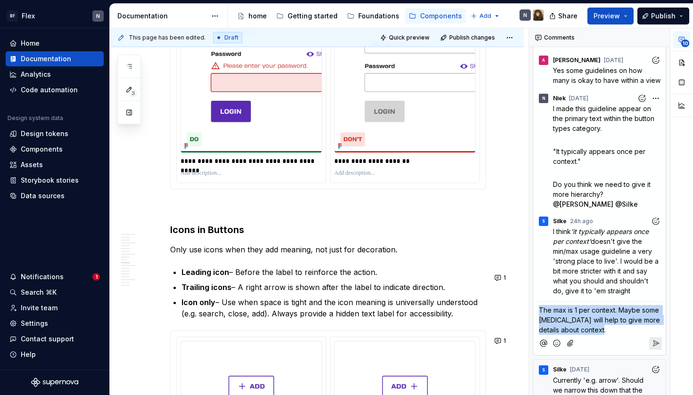
click at [575, 335] on p "The max is 1 per context. Maybe some [MEDICAL_DATA] will help to give more deta…" at bounding box center [599, 320] width 121 height 30
click at [614, 335] on p "The max is 1 per context. Maybe some [MEDICAL_DATA] will help to give more deta…" at bounding box center [599, 320] width 121 height 30
click at [621, 335] on p "The max is 1 per context. Maybe some [MEDICAL_DATA] will help to give more deta…" at bounding box center [599, 320] width 121 height 30
click at [616, 335] on p "The max is 1 per context. Maybe some [MEDICAL_DATA] will help to give more deta…" at bounding box center [599, 320] width 121 height 30
drag, startPoint x: 623, startPoint y: 349, endPoint x: 538, endPoint y: 330, distance: 87.4
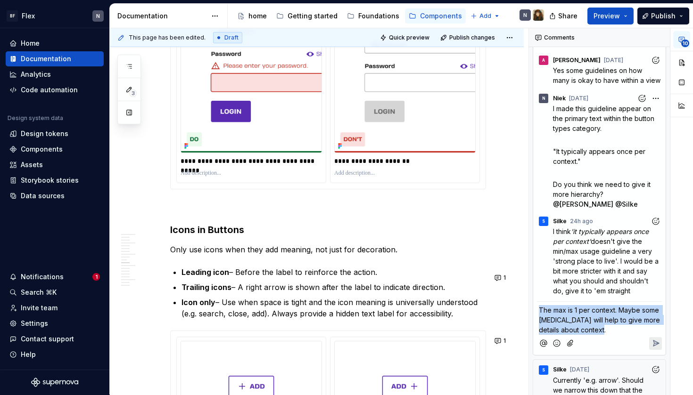
click at [538, 330] on div "The max is 1 per context. Maybe some [MEDICAL_DATA] will help to give more deta…" at bounding box center [599, 318] width 125 height 33
copy span "The max is 1 per context. Maybe some [MEDICAL_DATA] will help to give more deta…"
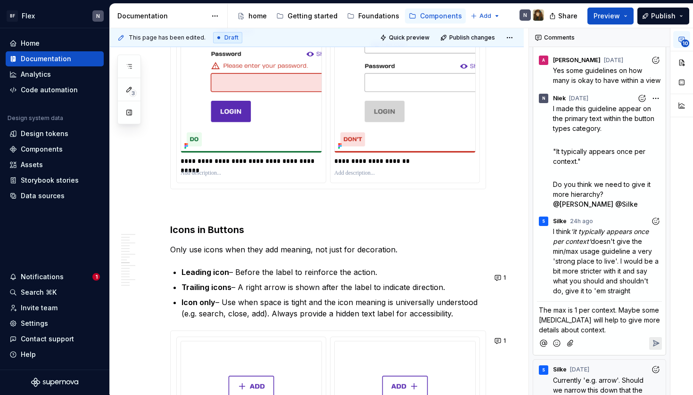
click at [566, 334] on span "The max is 1 per context. Maybe some [MEDICAL_DATA] will help to give more deta…" at bounding box center [600, 320] width 123 height 28
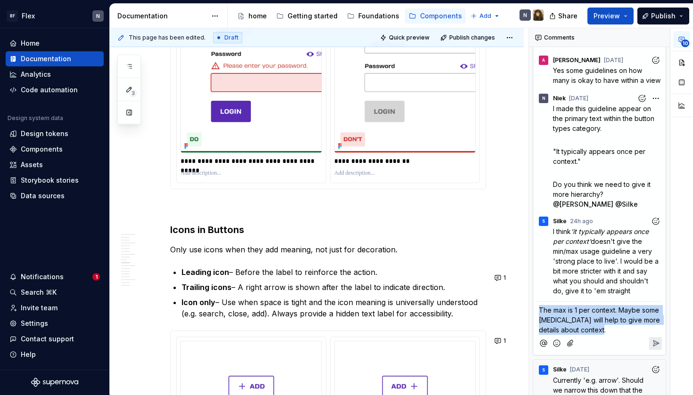
click at [566, 334] on span "The max is 1 per context. Maybe some [MEDICAL_DATA] will help to give more deta…" at bounding box center [600, 320] width 123 height 28
copy span "The max is 1 per context. Maybe some [MEDICAL_DATA] will help to give more deta…"
click at [541, 334] on span "The max is 1 per context. Maybe some [MEDICAL_DATA] will help to give more deta…" at bounding box center [600, 320] width 123 height 28
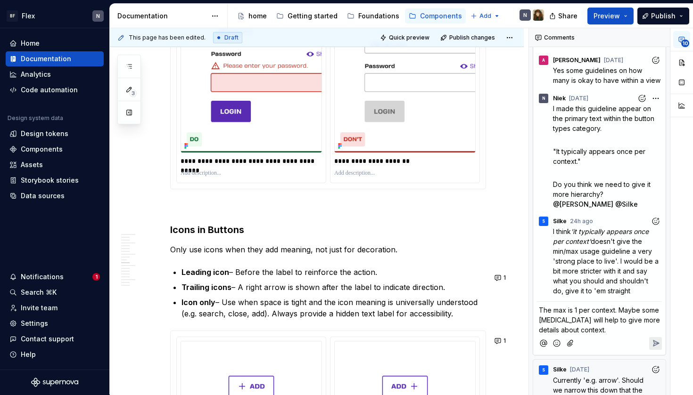
click at [544, 334] on span "The max is 1 per context. Maybe some [MEDICAL_DATA] will help to give more deta…" at bounding box center [600, 320] width 123 height 28
click at [618, 335] on p "The max is 1 per context. Maybe some clarification will help to give more detai…" at bounding box center [599, 320] width 121 height 30
click at [625, 334] on span "The max is 1 per context. Maybe some clarification will help to give more detai…" at bounding box center [600, 320] width 122 height 28
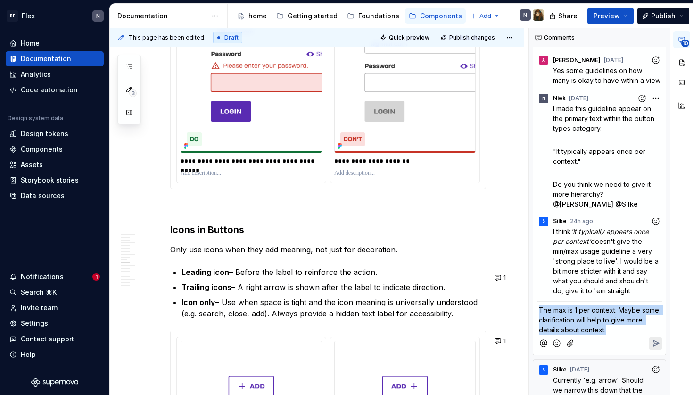
click at [625, 335] on p "The max is 1 per context. Maybe some clarification will help to give more detai…" at bounding box center [599, 320] width 121 height 30
drag, startPoint x: 619, startPoint y: 332, endPoint x: 627, endPoint y: 346, distance: 16.7
click at [627, 335] on p "The max is 1 per context. Maybe some clarification will help to give more detai…" at bounding box center [599, 320] width 121 height 30
drag, startPoint x: 627, startPoint y: 346, endPoint x: 619, endPoint y: 328, distance: 20.1
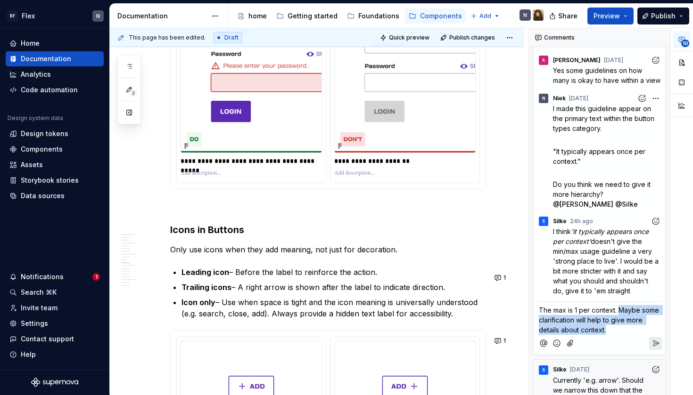
click at [619, 328] on p "The max is 1 per context. Maybe some clarification will help to give more detai…" at bounding box center [599, 320] width 121 height 30
click at [619, 328] on span "The max is 1 per context. Maybe some clarification will help to give more detai…" at bounding box center [600, 320] width 122 height 28
drag, startPoint x: 619, startPoint y: 328, endPoint x: 623, endPoint y: 348, distance: 20.6
click at [623, 335] on p "The max is 1 per context. Maybe some clarification will help to give more detai…" at bounding box center [599, 320] width 121 height 30
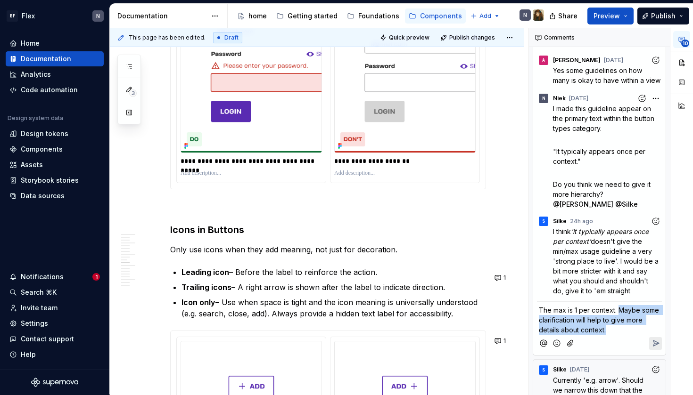
drag, startPoint x: 623, startPoint y: 348, endPoint x: 620, endPoint y: 330, distance: 18.7
click at [620, 330] on p "The max is 1 per context. Maybe some clarification will help to give more detai…" at bounding box center [599, 320] width 121 height 30
click at [620, 330] on span "The max is 1 per context. Maybe some clarification will help to give more detai…" at bounding box center [600, 320] width 122 height 28
drag, startPoint x: 620, startPoint y: 330, endPoint x: 620, endPoint y: 347, distance: 17.0
click at [620, 335] on p "The max is 1 per context. Maybe some clarification will help to give more detai…" at bounding box center [599, 320] width 121 height 30
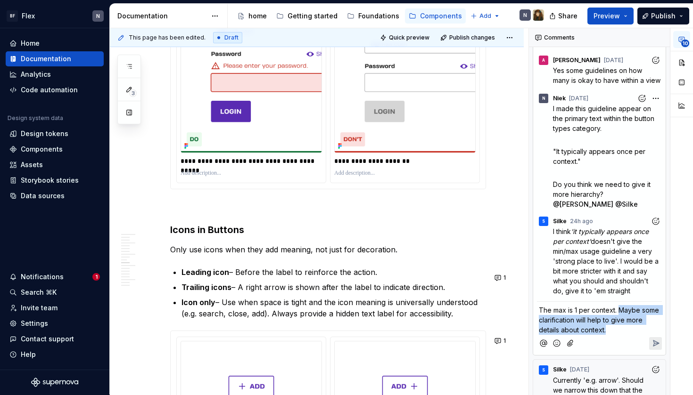
click at [620, 335] on p "The max is 1 per context. Maybe some clarification will help to give more detai…" at bounding box center [599, 320] width 121 height 30
drag, startPoint x: 620, startPoint y: 332, endPoint x: 623, endPoint y: 350, distance: 18.1
click at [623, 335] on p "The max is 1 per context. Maybe some clarification will help to give more detai…" at bounding box center [599, 320] width 121 height 30
click at [622, 335] on p "The max is 1 per context. Maybe some clarification will help to give more detai…" at bounding box center [599, 320] width 121 height 30
drag, startPoint x: 622, startPoint y: 346, endPoint x: 527, endPoint y: 332, distance: 96.2
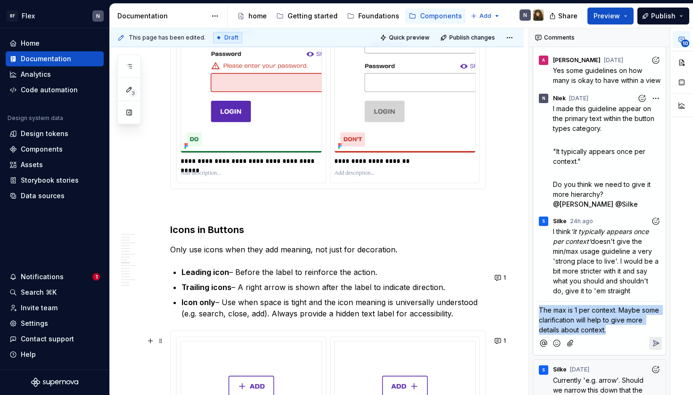
click at [527, 332] on div "This page has been edited. Draft Quick preview Publish changes Button Trigger a…" at bounding box center [401, 211] width 583 height 367
copy span "The max is 1 per context. Maybe some clarification will help to give more detai…"
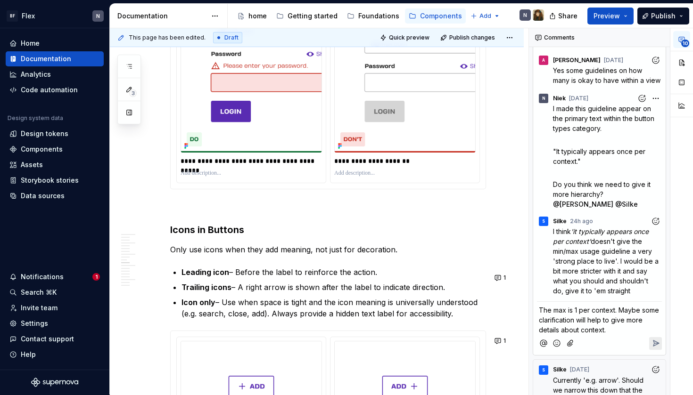
click at [615, 334] on span "The max is 1 per context. Maybe some clarification will help to give more detai…" at bounding box center [600, 320] width 122 height 28
click at [615, 335] on p "The max is 1 per context. Maybe some clarification will help to give more detai…" at bounding box center [599, 320] width 121 height 30
drag, startPoint x: 591, startPoint y: 361, endPoint x: 604, endPoint y: 361, distance: 13.7
click at [604, 345] on p "The max is 1 per context. Maybe some clarification will help to give more detai…" at bounding box center [599, 325] width 121 height 40
click at [605, 344] on span "The max is 1 per context. Maybe some clarification will help to give more detai…" at bounding box center [600, 325] width 122 height 38
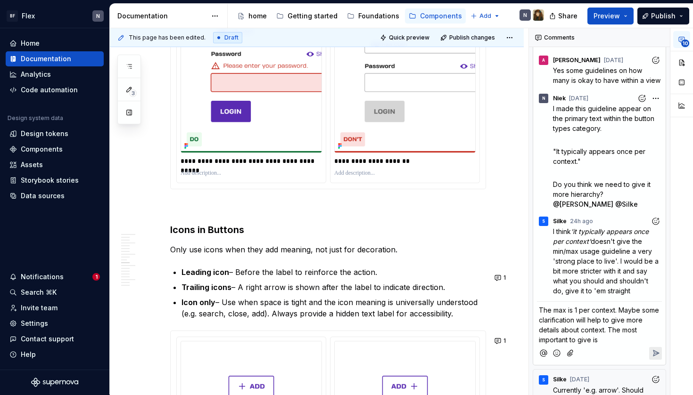
drag, startPoint x: 609, startPoint y: 350, endPoint x: 618, endPoint y: 357, distance: 11.7
click at [618, 345] on p "The max is 1 per context. Maybe some clarification will help to give more detai…" at bounding box center [599, 325] width 121 height 40
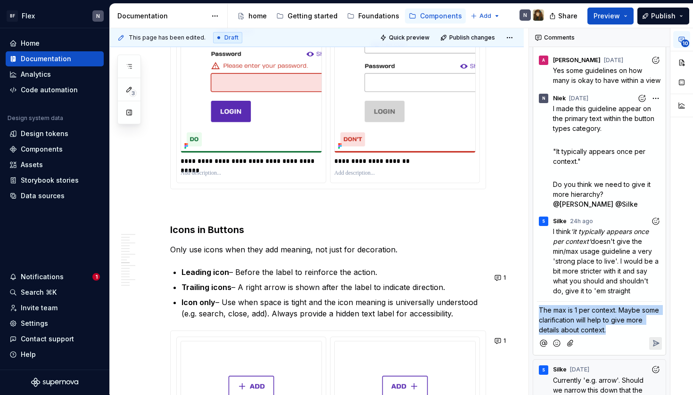
drag, startPoint x: 614, startPoint y: 349, endPoint x: 529, endPoint y: 326, distance: 88.3
copy span "The max is 1 per context. Maybe some clarification will help to give more detai…"
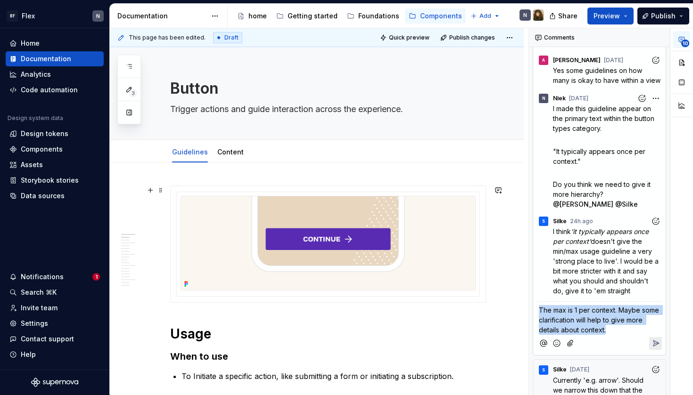
scroll to position [0, 0]
type textarea "*"
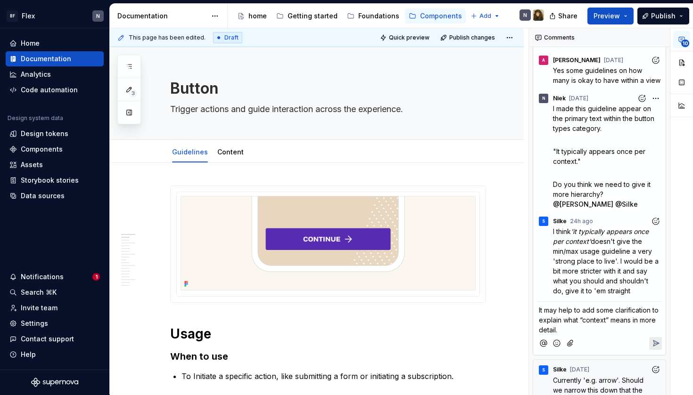
click at [611, 335] on p "It may help to add some clarification to explain what “context” means in more d…" at bounding box center [599, 320] width 121 height 30
click at [581, 334] on span "It may help to add some clarification to explain what “context” means in more d…" at bounding box center [600, 320] width 122 height 28
click at [607, 334] on span "It may help to add some clarification to explain what "context” means in more d…" at bounding box center [600, 320] width 122 height 28
click at [610, 335] on p "It may help to add some clarification to explain what "context" means in more d…" at bounding box center [599, 320] width 121 height 30
click at [657, 346] on icon "Reply" at bounding box center [656, 344] width 6 height 6
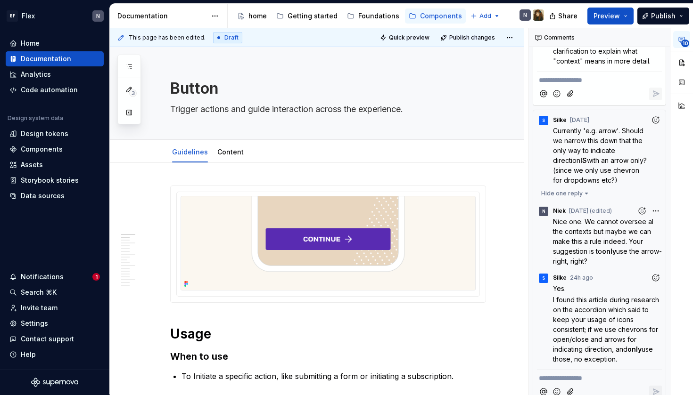
scroll to position [2258, 0]
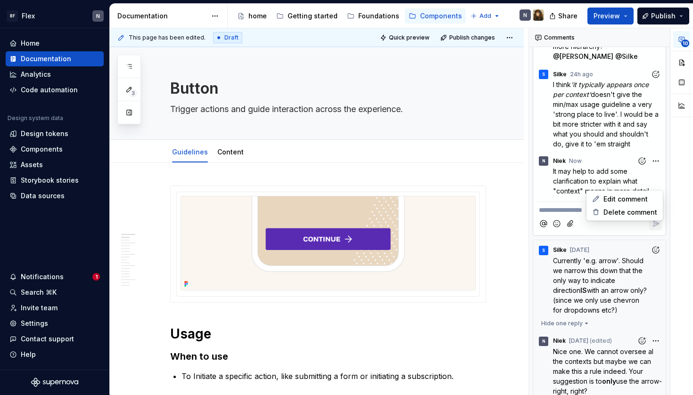
click at [651, 185] on div "**********" at bounding box center [611, 211] width 164 height 367
click at [653, 182] on div "**********" at bounding box center [611, 211] width 164 height 367
click at [641, 195] on span "Edit comment" at bounding box center [625, 199] width 44 height 9
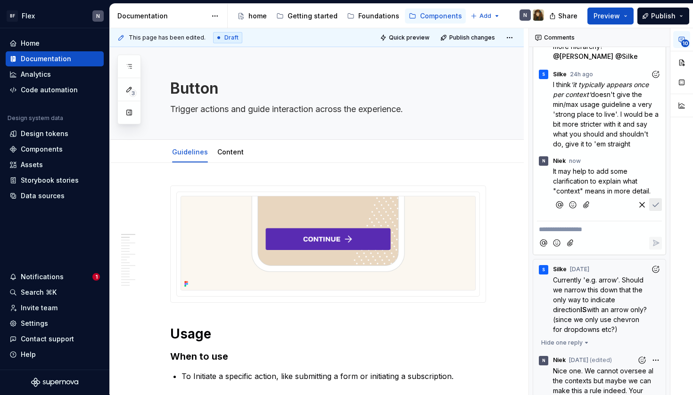
click at [555, 188] on span "It may help to add some clarification to explain what "context" means in more d…" at bounding box center [602, 181] width 98 height 28
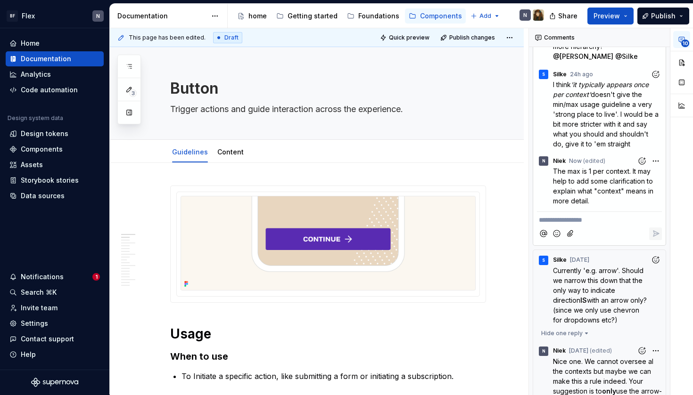
click at [681, 239] on div "10" at bounding box center [681, 211] width 23 height 367
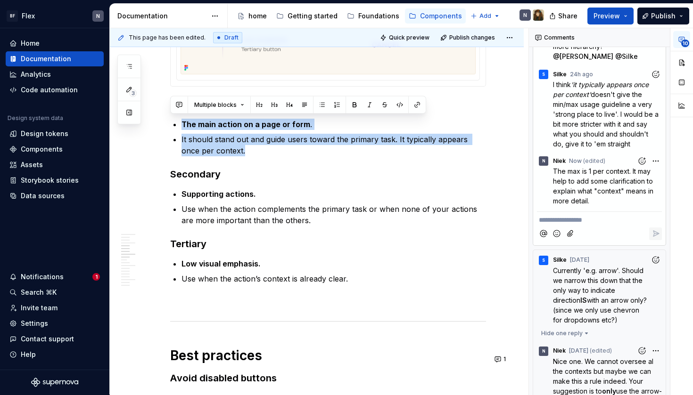
scroll to position [554, 0]
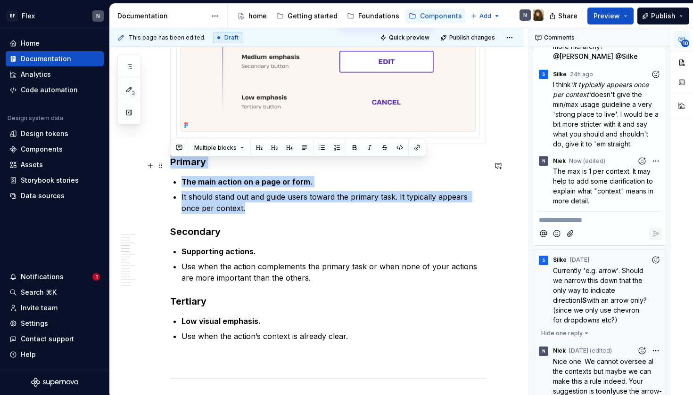
drag, startPoint x: 256, startPoint y: 111, endPoint x: 169, endPoint y: 167, distance: 103.3
copy div "Primary The main action on a page or form . It should stand out and guide users…"
click at [277, 199] on p "It should stand out and guide users toward the primary task. It typically appea…" at bounding box center [333, 202] width 304 height 23
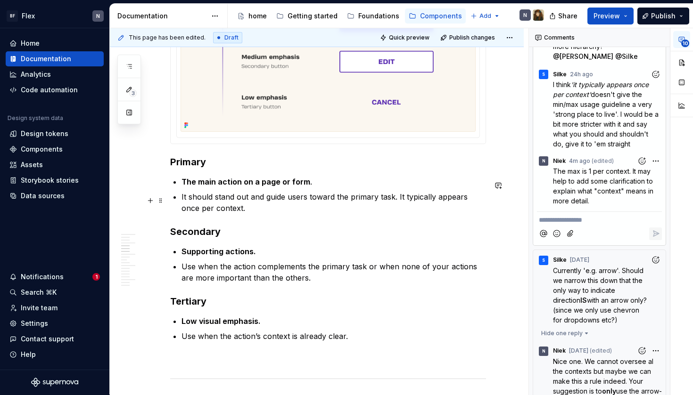
click at [274, 209] on p "It should stand out and guide users toward the primary task. It typically appea…" at bounding box center [333, 202] width 304 height 23
click at [334, 214] on p "It should stand out and guide users toward the primary task. It typically appea…" at bounding box center [333, 202] width 304 height 23
click at [230, 213] on p "It should stand out and guide users toward the primary task. It typically appea…" at bounding box center [333, 202] width 304 height 23
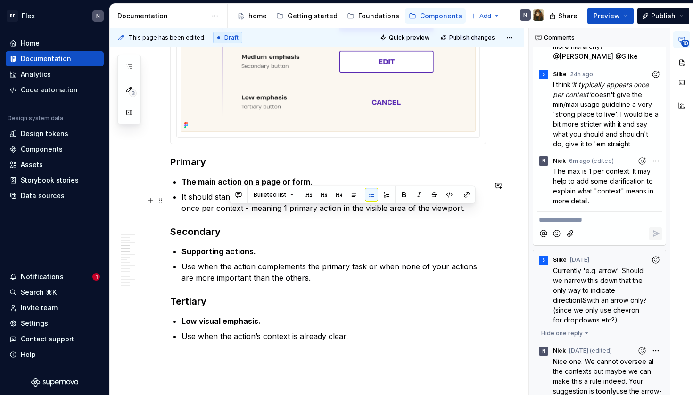
drag, startPoint x: 230, startPoint y: 213, endPoint x: 454, endPoint y: 206, distance: 224.0
click at [454, 206] on p "It should stand out and guide users toward the primary task. It typically appea…" at bounding box center [333, 202] width 304 height 23
click at [455, 211] on p "It should stand out and guide users toward the primary task. It typically appea…" at bounding box center [333, 202] width 304 height 23
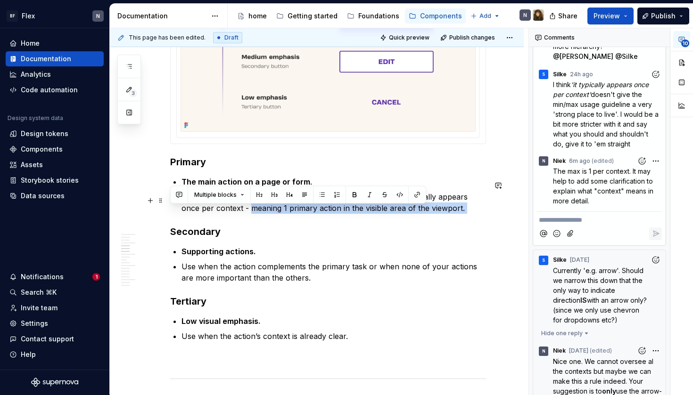
drag, startPoint x: 447, startPoint y: 83, endPoint x: 229, endPoint y: 213, distance: 253.1
click at [229, 213] on p "It should stand out and guide users toward the primary task. It typically appea…" at bounding box center [333, 202] width 304 height 23
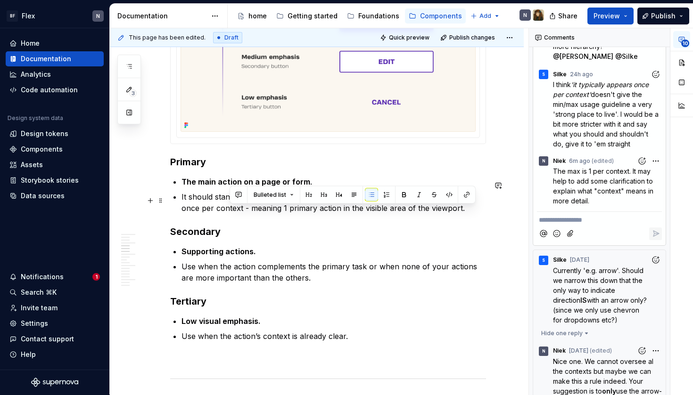
drag, startPoint x: 231, startPoint y: 213, endPoint x: 480, endPoint y: 213, distance: 248.8
click at [481, 213] on p "It should stand out and guide users toward the primary task. It typically appea…" at bounding box center [333, 202] width 304 height 23
click at [480, 213] on p "It should stand out and guide users toward the primary task. It typically appea…" at bounding box center [333, 202] width 304 height 23
click at [457, 193] on ul "The main action on a page or form . It should stand out and guide users toward …" at bounding box center [333, 195] width 304 height 38
click at [454, 201] on p "It should stand out and guide users toward the primary task. It typically appea…" at bounding box center [333, 202] width 304 height 23
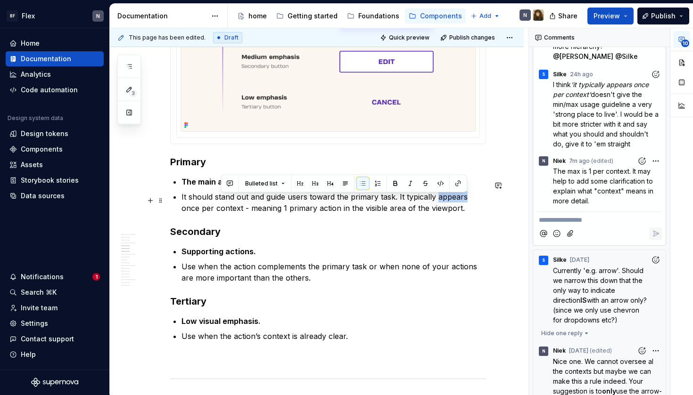
click at [454, 201] on p "It should stand out and guide users toward the primary task. It typically appea…" at bounding box center [333, 202] width 304 height 23
click at [452, 208] on p "It should stand out and guide users toward the primary task. It typically appea…" at bounding box center [333, 202] width 304 height 23
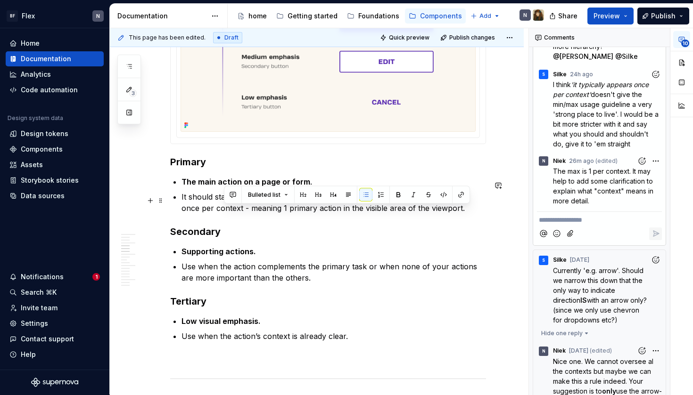
drag, startPoint x: 226, startPoint y: 210, endPoint x: 449, endPoint y: 213, distance: 223.4
click at [449, 213] on p "It should stand out and guide users toward the primary task. It typically appea…" at bounding box center [333, 202] width 304 height 23
click at [257, 17] on div "home" at bounding box center [257, 15] width 18 height 9
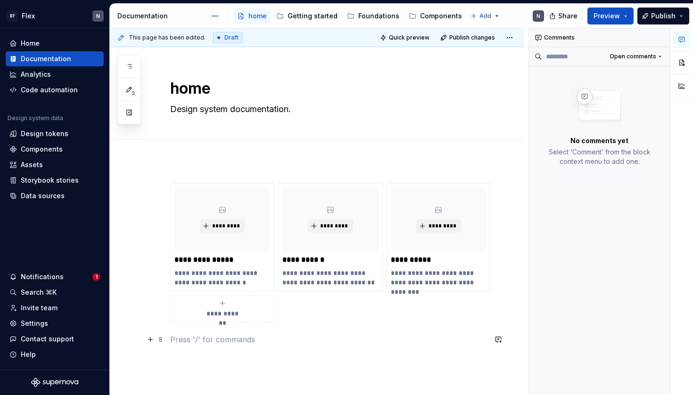
click at [245, 344] on p at bounding box center [328, 339] width 316 height 11
click at [293, 16] on div "Getting started" at bounding box center [312, 15] width 50 height 9
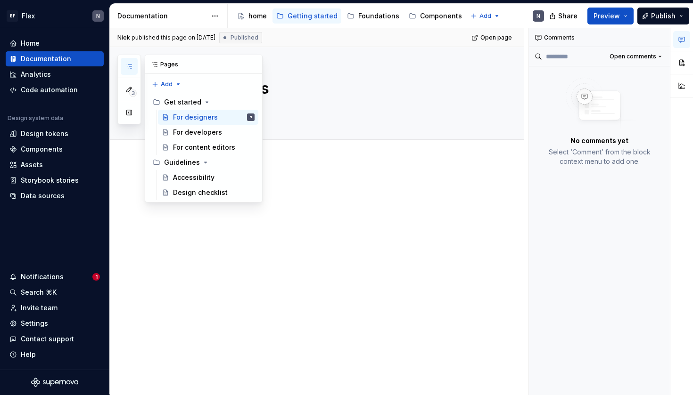
click at [129, 68] on icon "button" at bounding box center [129, 67] width 8 height 8
click at [410, 238] on div at bounding box center [317, 255] width 414 height 189
click at [402, 197] on div at bounding box center [328, 201] width 316 height 36
click at [378, 11] on div "Foundations" at bounding box center [378, 15] width 41 height 9
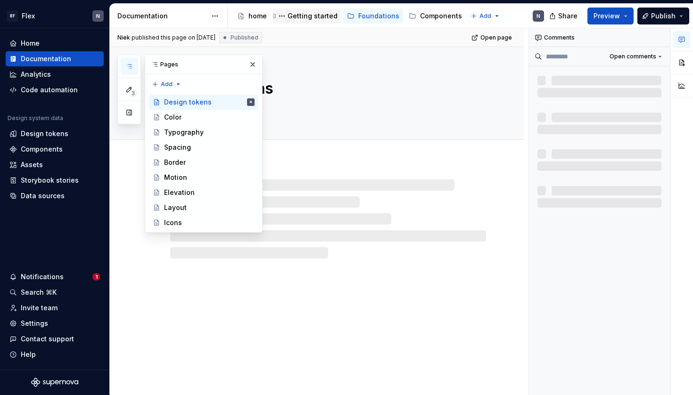
click at [299, 13] on div "Getting started" at bounding box center [312, 15] width 50 height 9
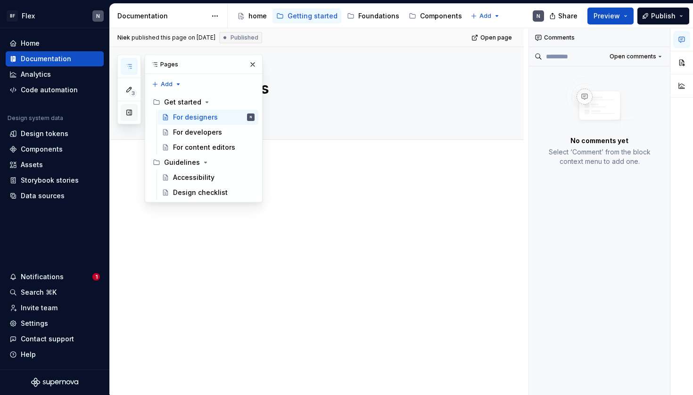
click at [126, 115] on button "button" at bounding box center [129, 112] width 17 height 17
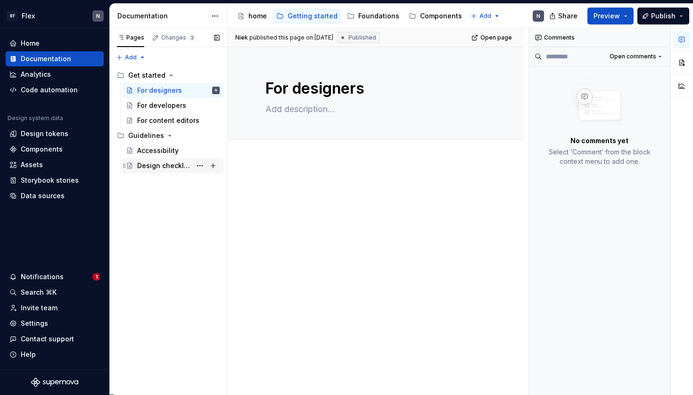
click at [162, 161] on div "Design checklist" at bounding box center [178, 165] width 82 height 13
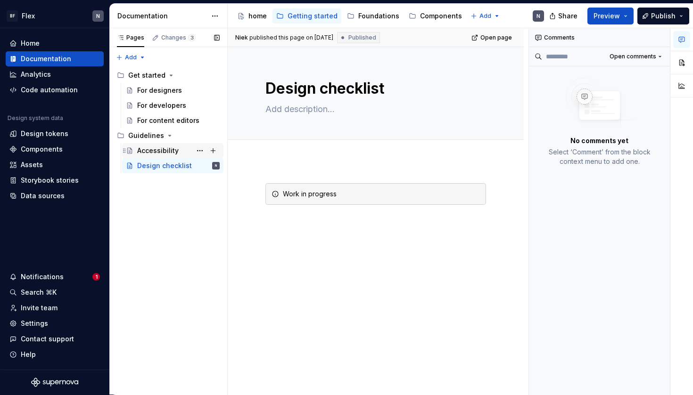
click at [159, 147] on div "Accessibility" at bounding box center [157, 150] width 41 height 9
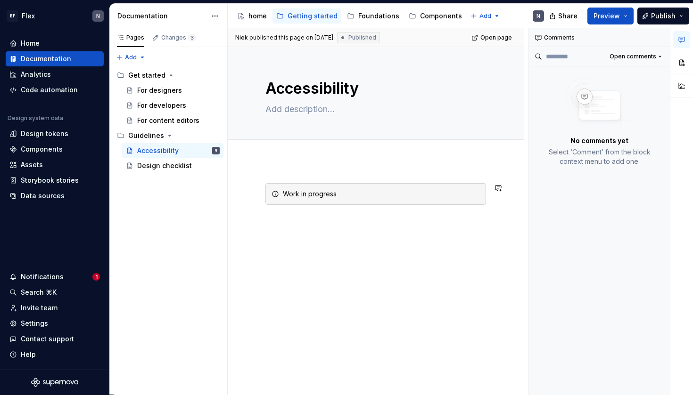
click at [313, 238] on div "Work in progress" at bounding box center [376, 255] width 296 height 189
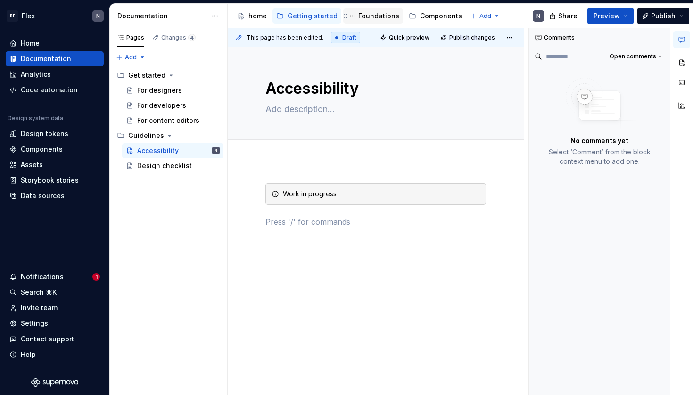
click at [365, 16] on div "Foundations" at bounding box center [378, 15] width 41 height 9
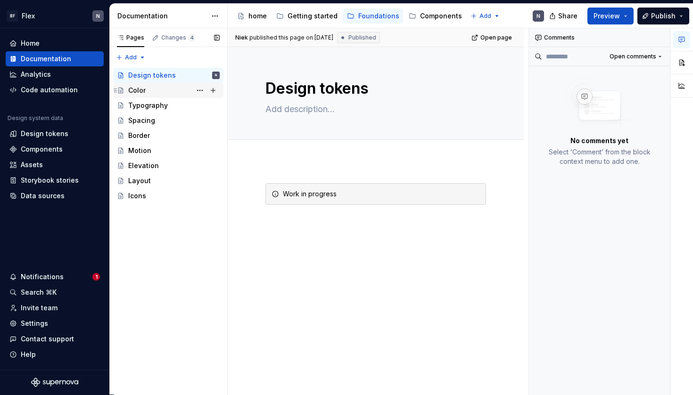
click at [151, 89] on div "Color" at bounding box center [173, 90] width 91 height 13
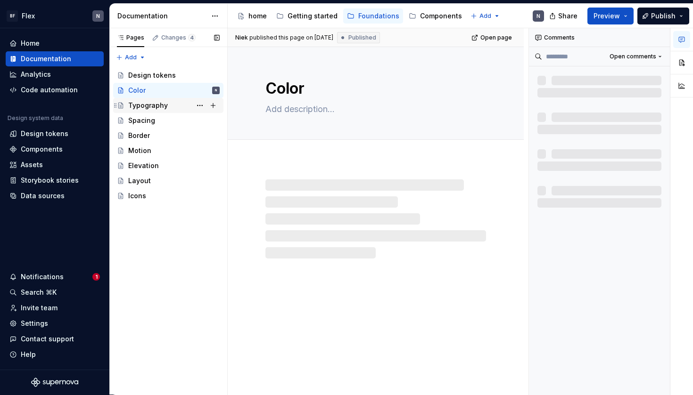
click at [151, 105] on div "Typography" at bounding box center [148, 105] width 40 height 9
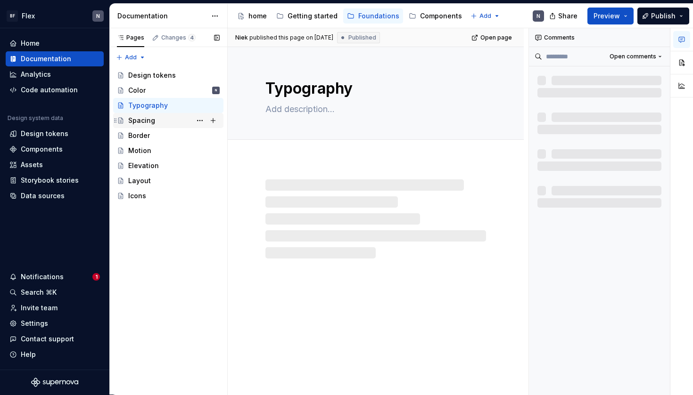
click at [151, 118] on div "Spacing" at bounding box center [141, 120] width 27 height 9
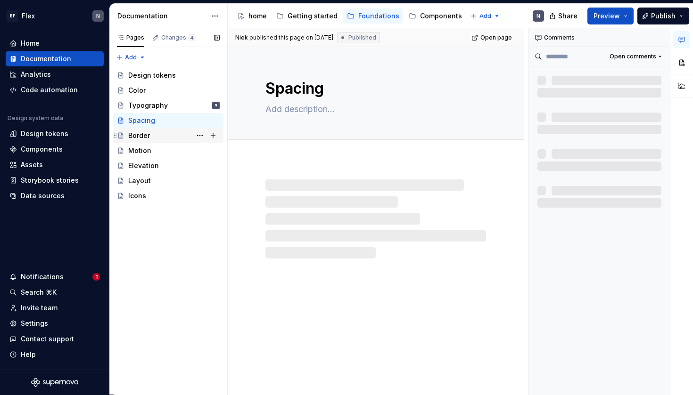
click at [153, 137] on div "Border" at bounding box center [173, 135] width 91 height 13
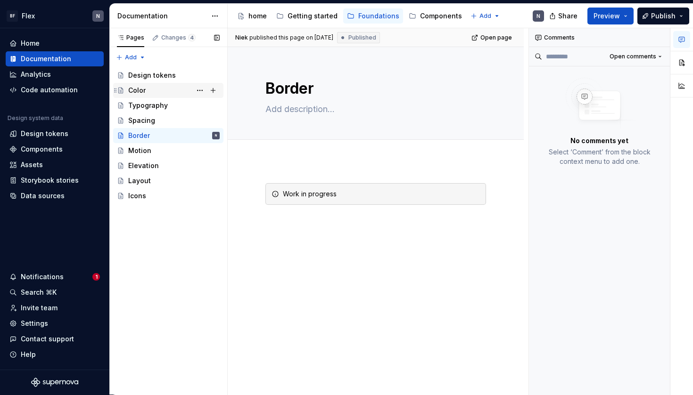
click at [164, 94] on div "Color" at bounding box center [173, 90] width 91 height 13
click at [428, 10] on div "Components" at bounding box center [435, 15] width 53 height 11
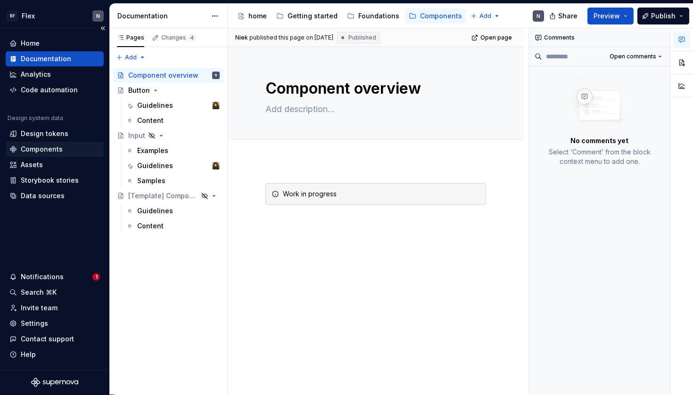
click at [36, 143] on div "Components" at bounding box center [55, 149] width 98 height 15
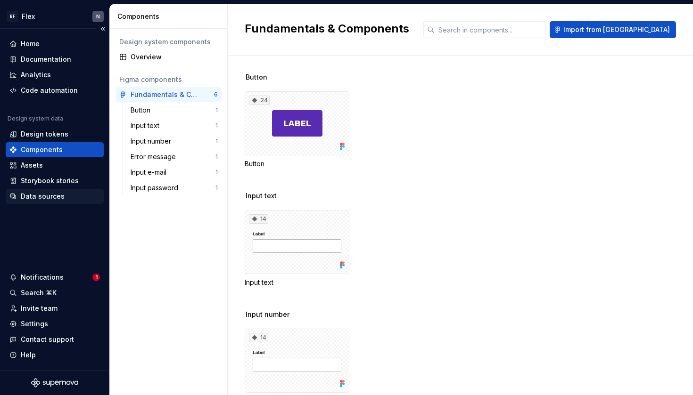
click at [43, 189] on div "Data sources" at bounding box center [55, 196] width 98 height 15
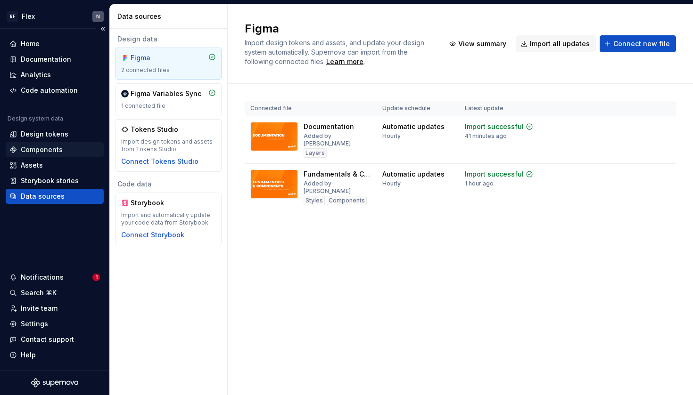
click at [36, 148] on div "Components" at bounding box center [42, 149] width 42 height 9
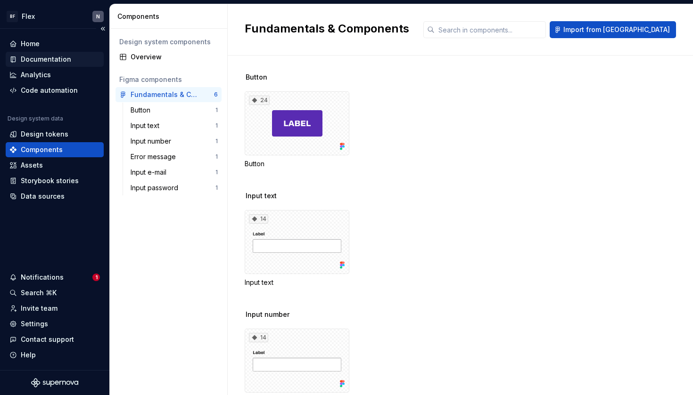
click at [28, 60] on div "Documentation" at bounding box center [46, 59] width 50 height 9
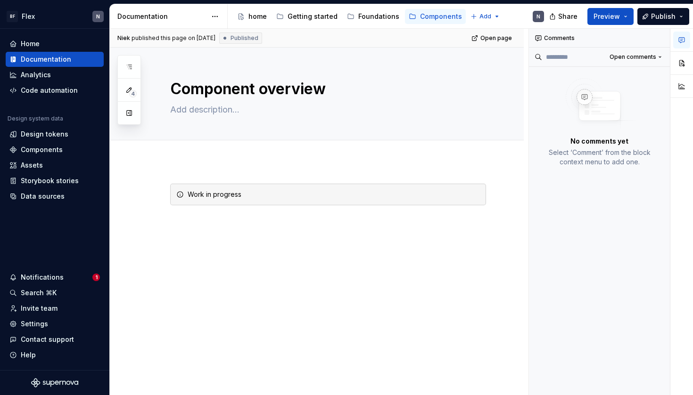
click at [248, 264] on div "Work in progress" at bounding box center [317, 259] width 414 height 197
click at [252, 22] on div "home" at bounding box center [252, 16] width 30 height 11
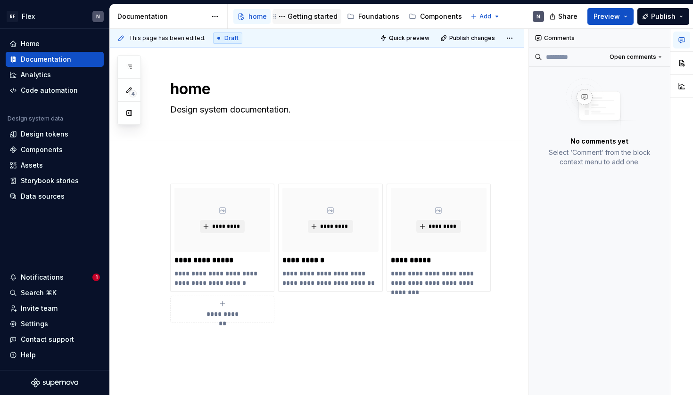
click at [297, 18] on div "Getting started" at bounding box center [312, 16] width 50 height 9
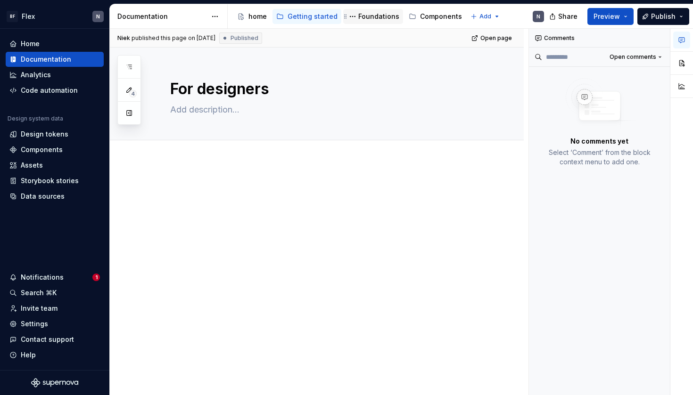
click at [368, 16] on div "Foundations" at bounding box center [378, 16] width 41 height 9
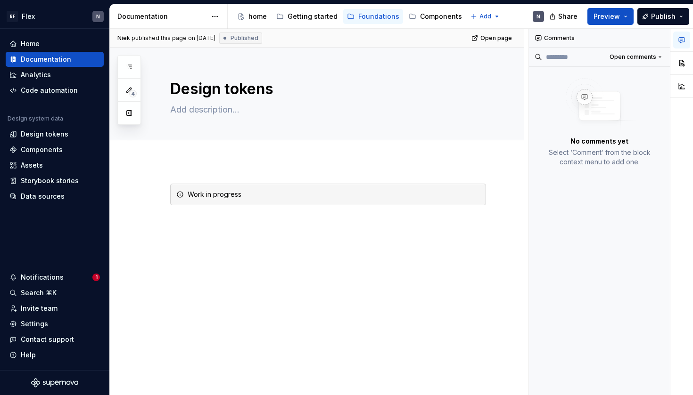
type textarea "*"
